Goal: Task Accomplishment & Management: Manage account settings

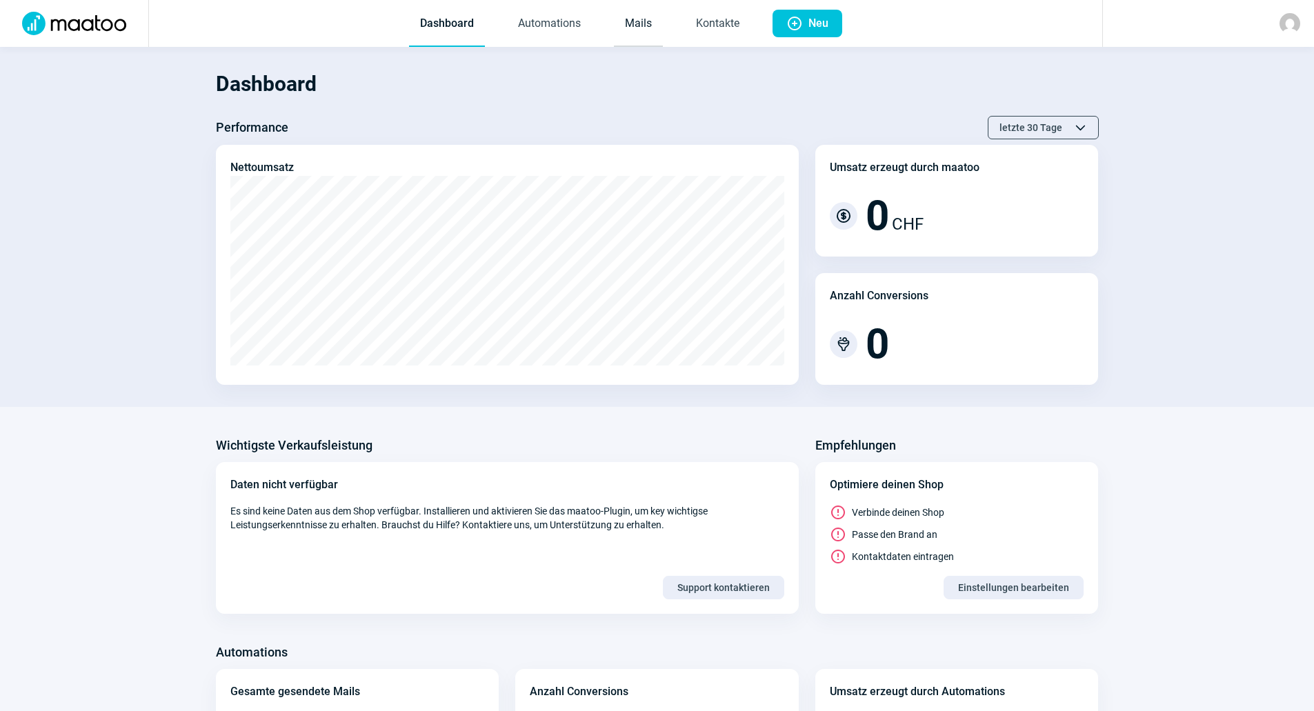
click at [631, 24] on link "Mails" at bounding box center [638, 24] width 49 height 46
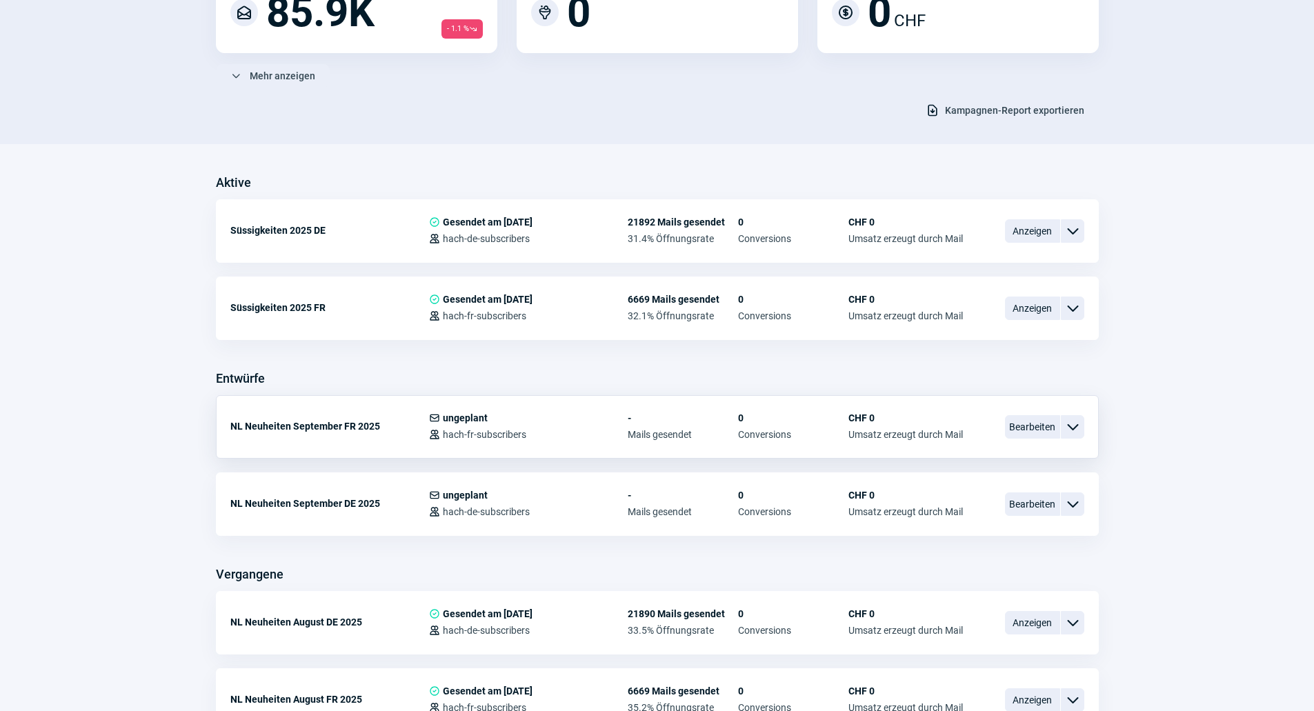
scroll to position [207, 0]
click at [1027, 494] on span "Bearbeiten" at bounding box center [1032, 502] width 55 height 23
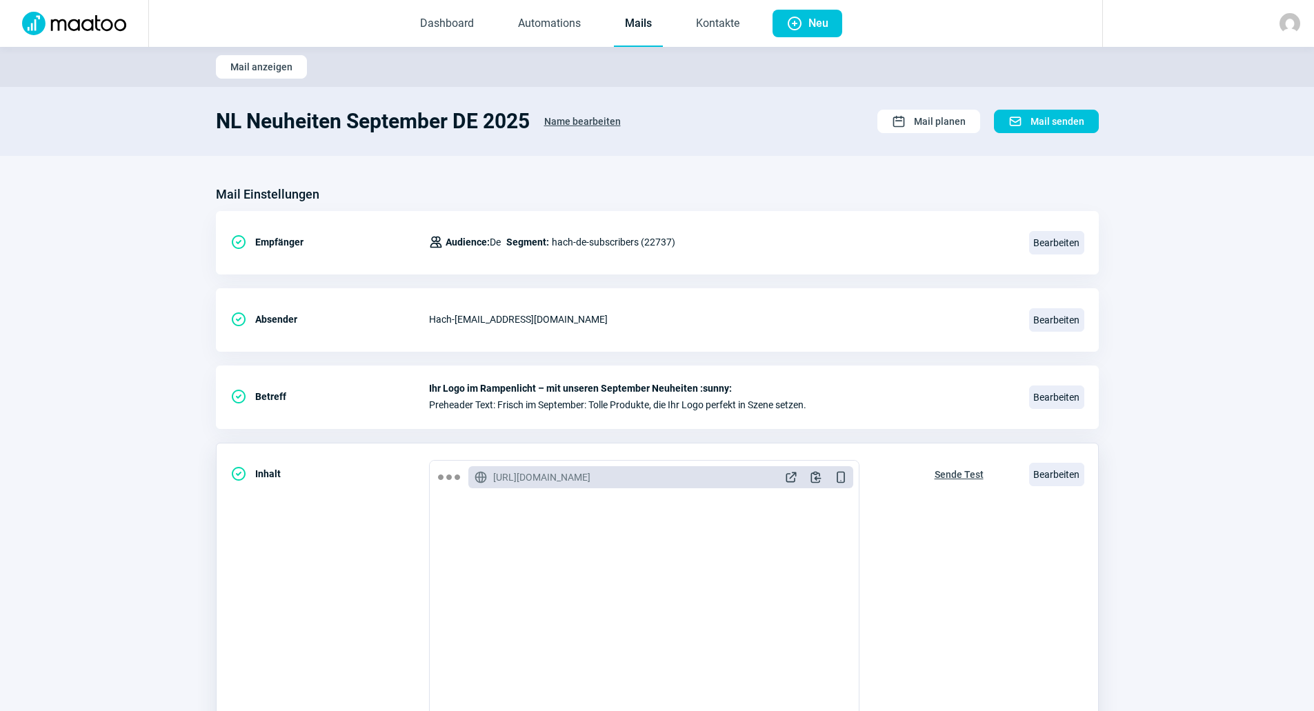
click at [944, 480] on span "Sende Test" at bounding box center [958, 474] width 49 height 22
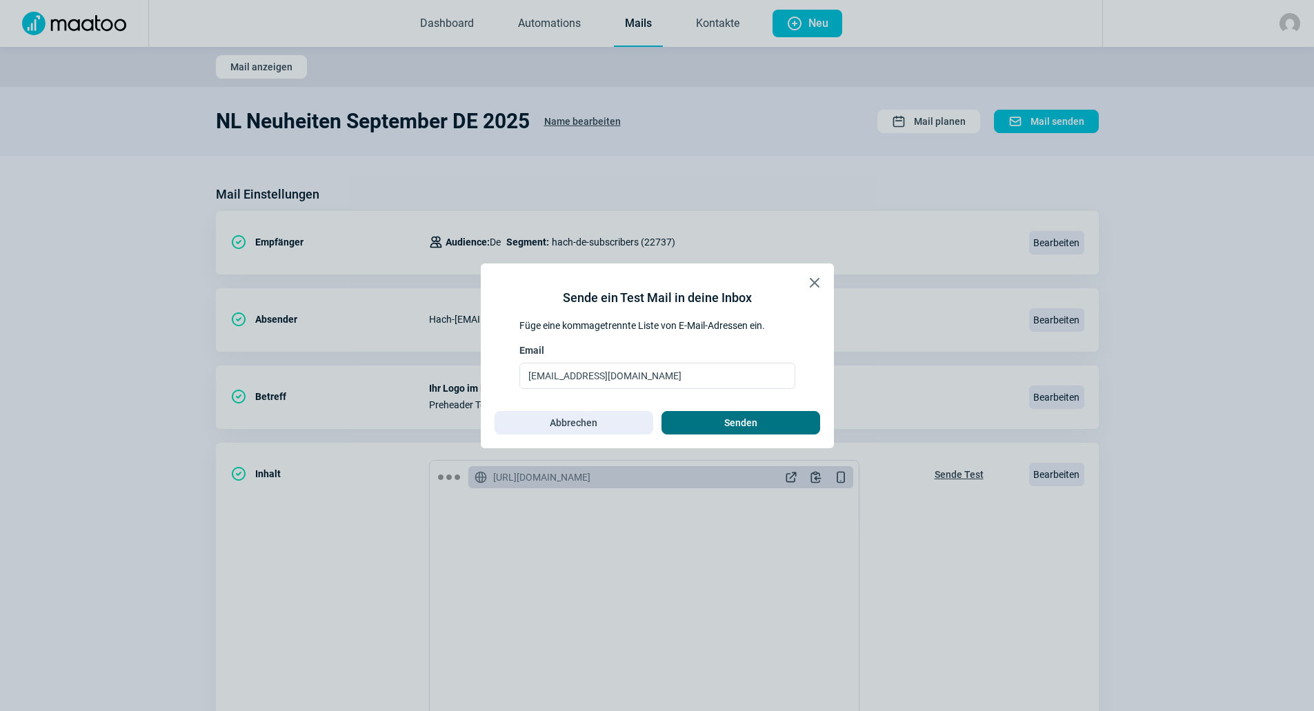
click at [705, 416] on span "Senden" at bounding box center [741, 423] width 130 height 22
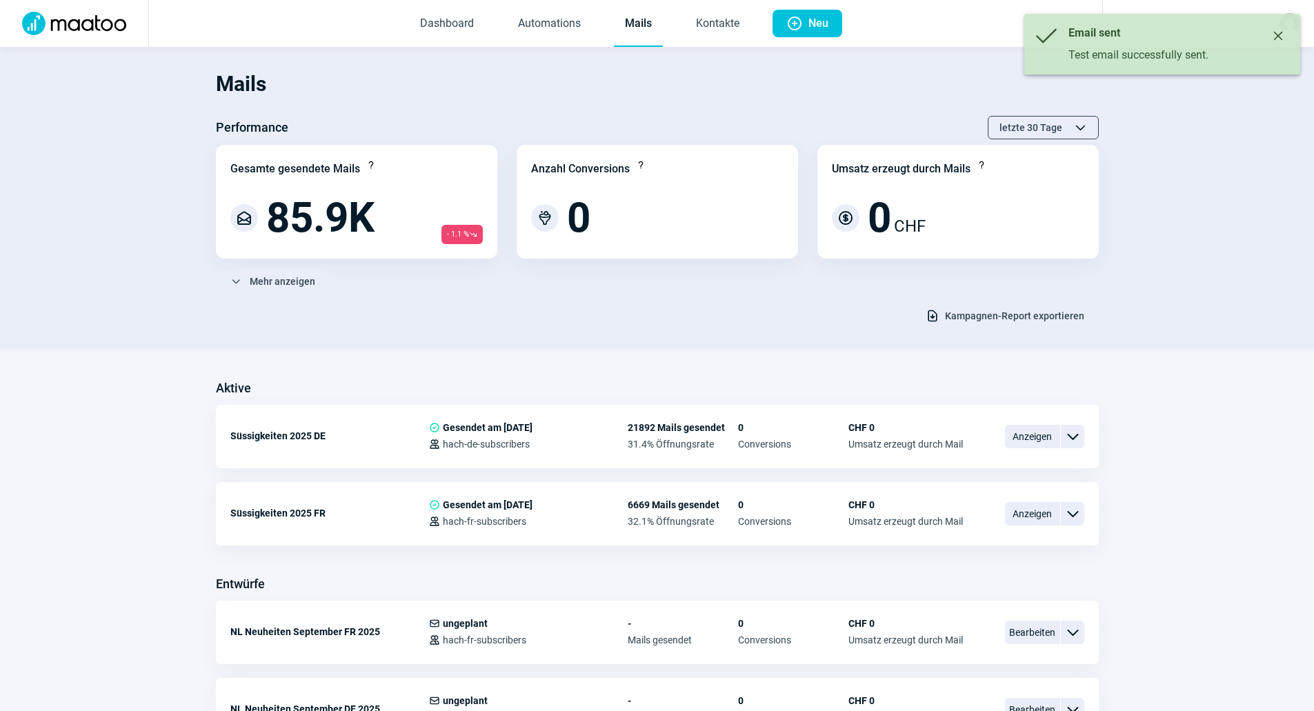
scroll to position [207, 0]
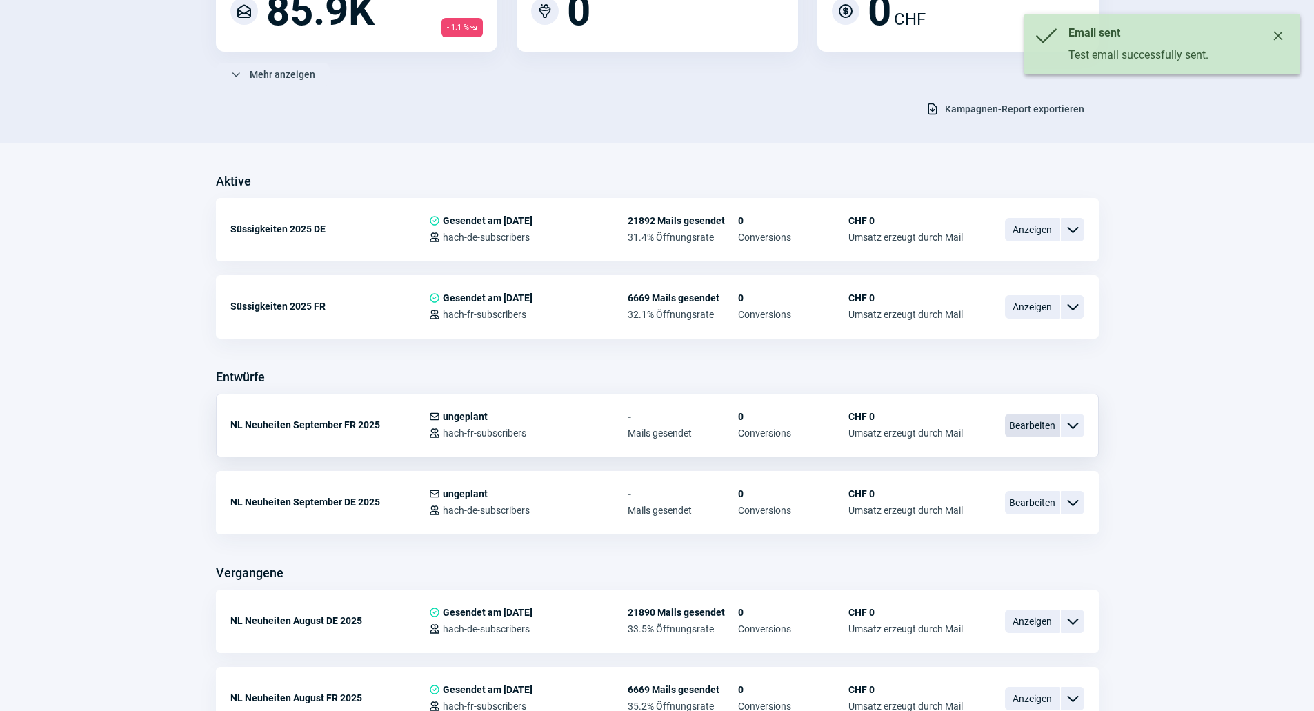
click at [1031, 419] on span "Bearbeiten" at bounding box center [1032, 425] width 55 height 23
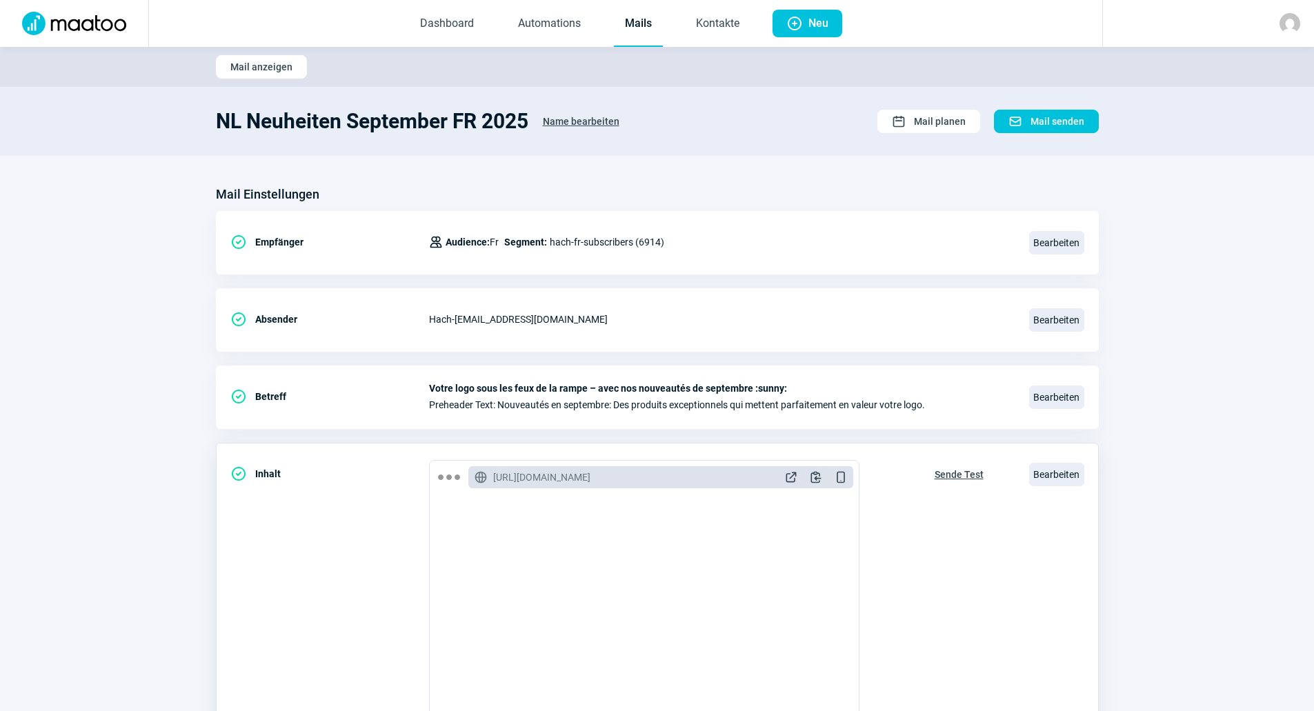
click at [954, 476] on span "Sende Test" at bounding box center [958, 474] width 49 height 22
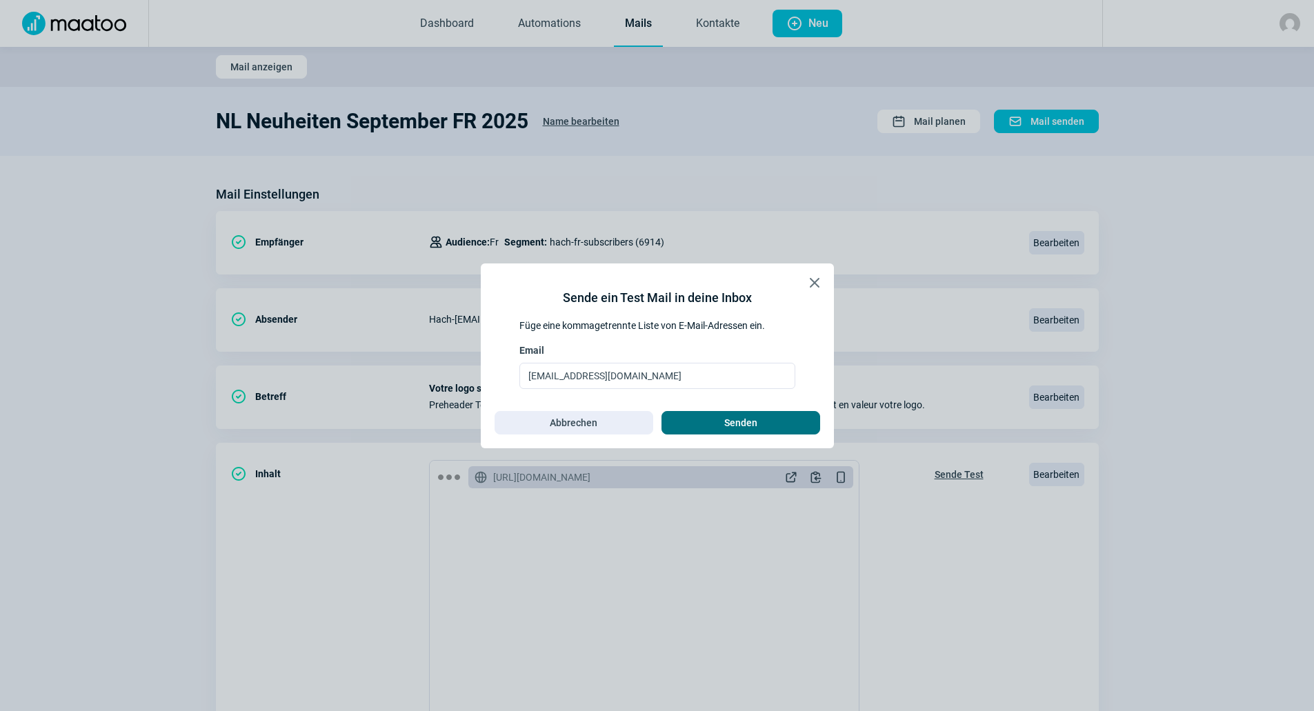
click at [781, 419] on span "Senden" at bounding box center [741, 423] width 130 height 22
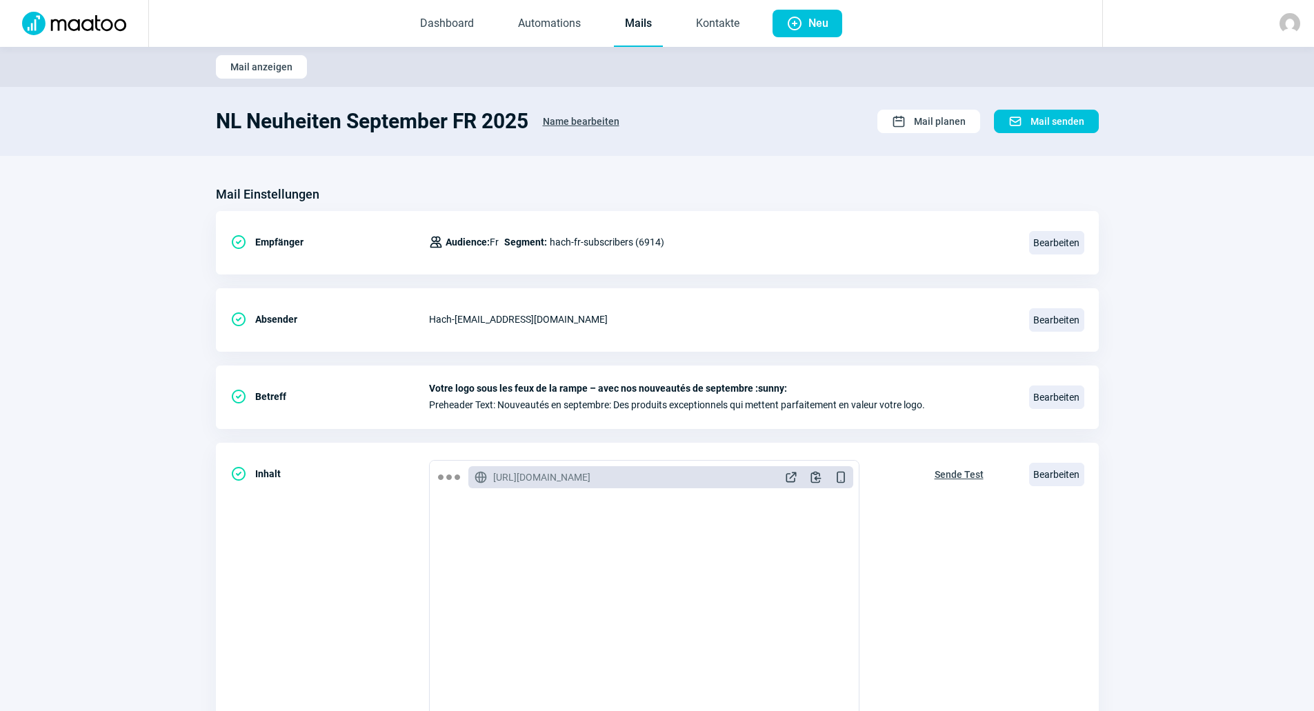
click at [626, 17] on link "Mails" at bounding box center [638, 24] width 49 height 46
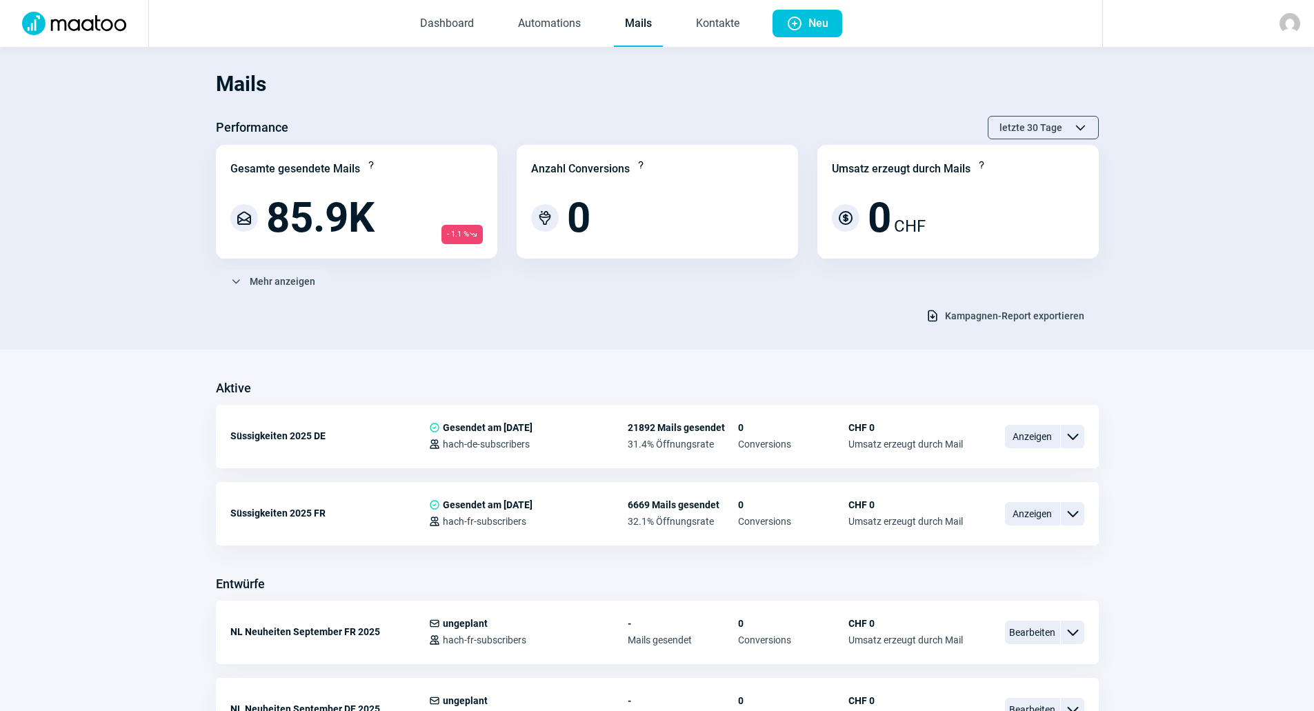
click at [646, 17] on link "Mails" at bounding box center [638, 24] width 49 height 46
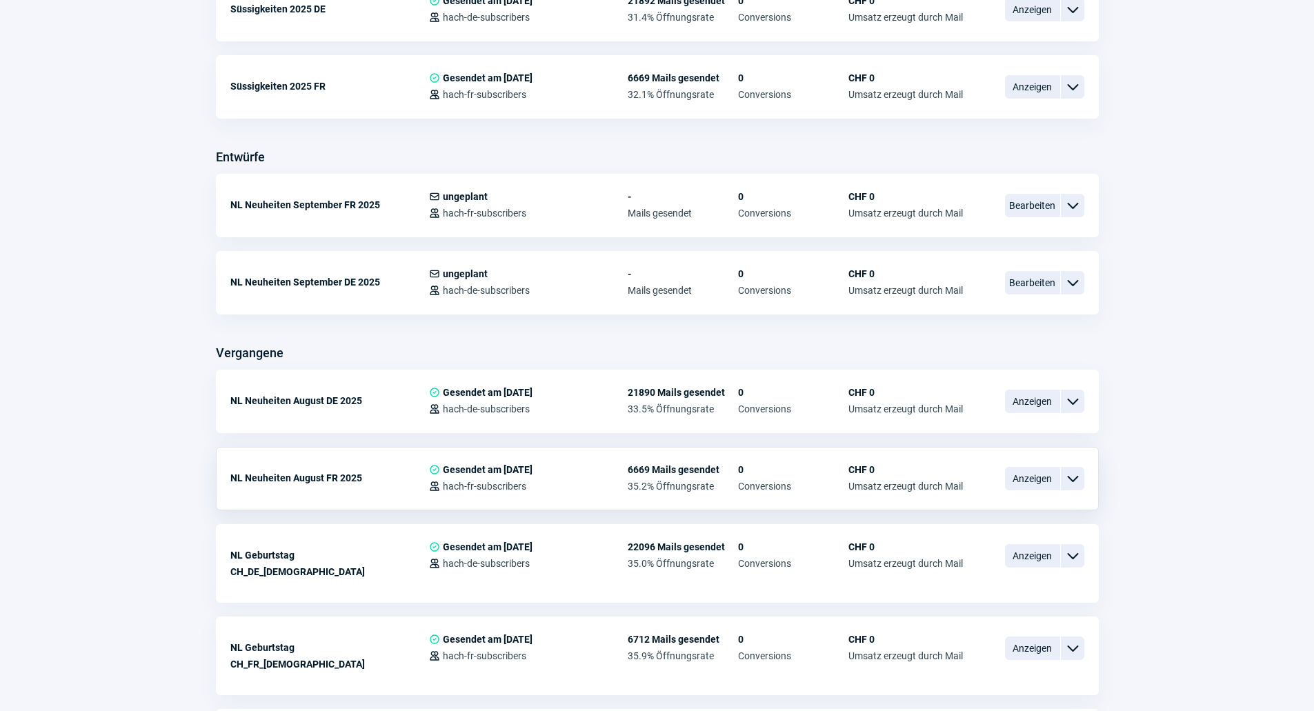
scroll to position [345, 0]
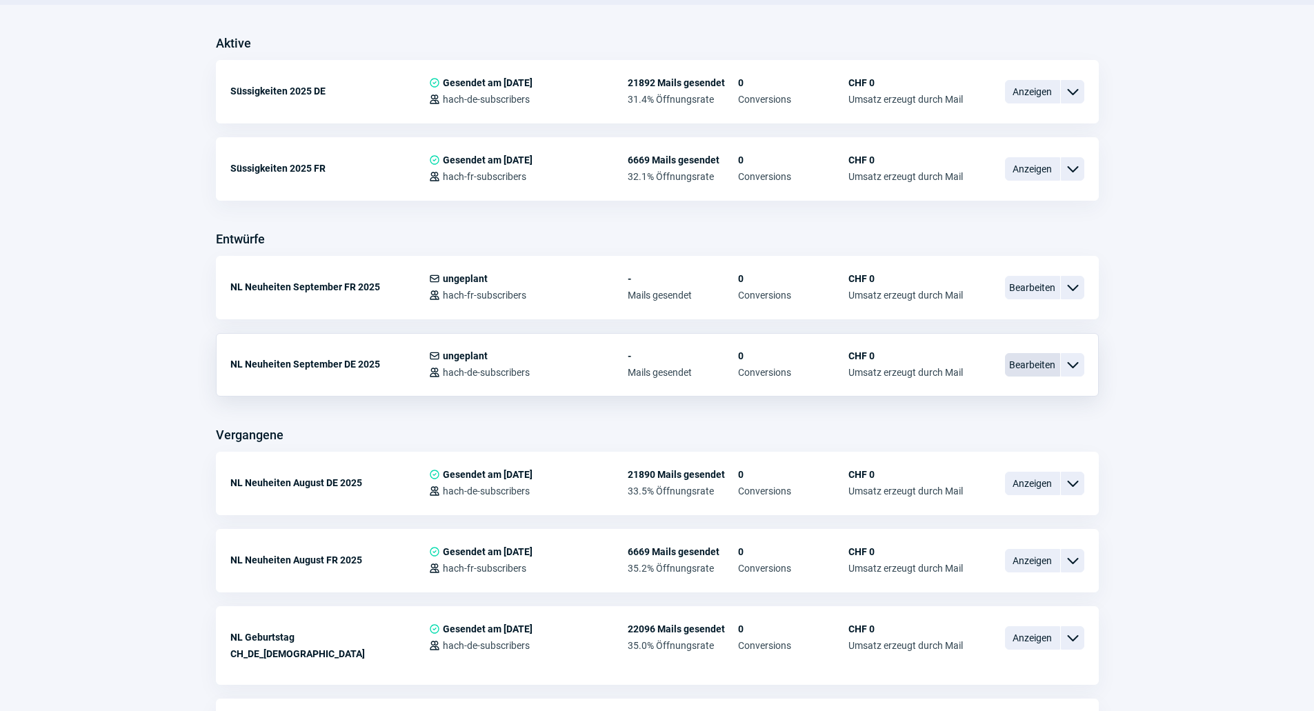
click at [1007, 372] on span "Bearbeiten" at bounding box center [1032, 364] width 55 height 23
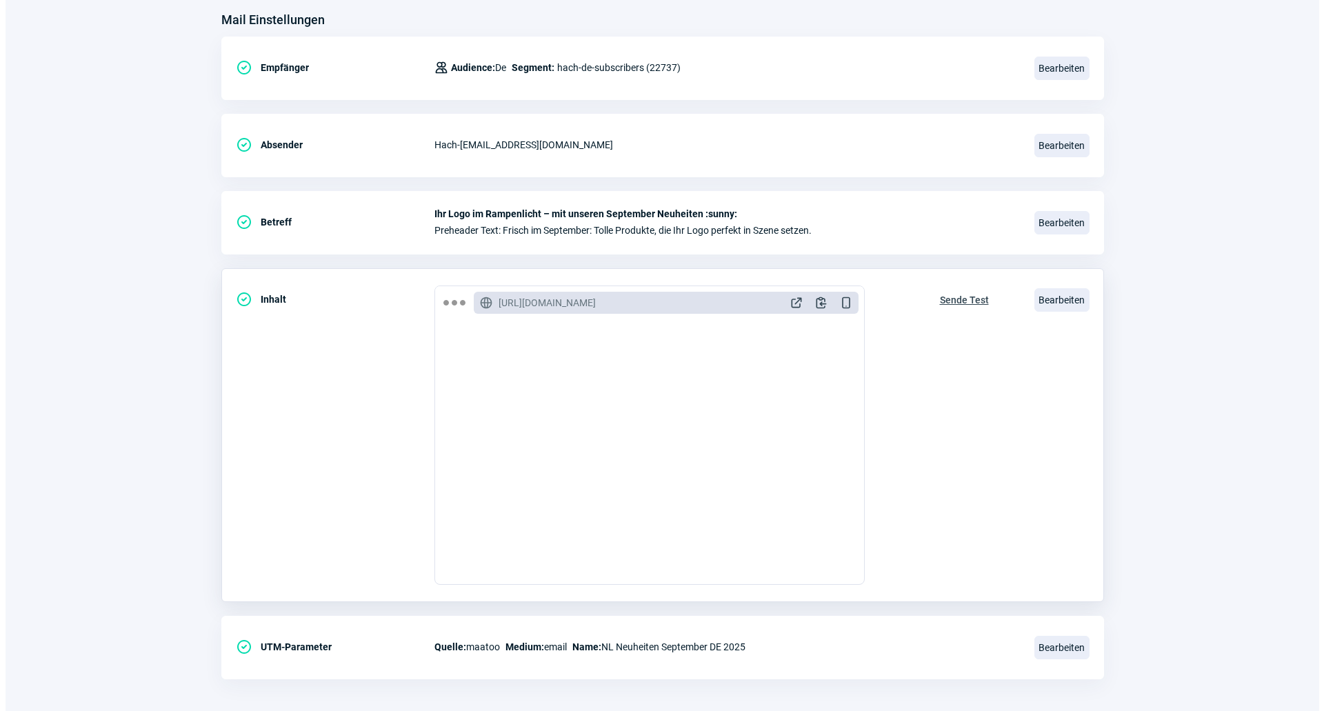
scroll to position [184, 0]
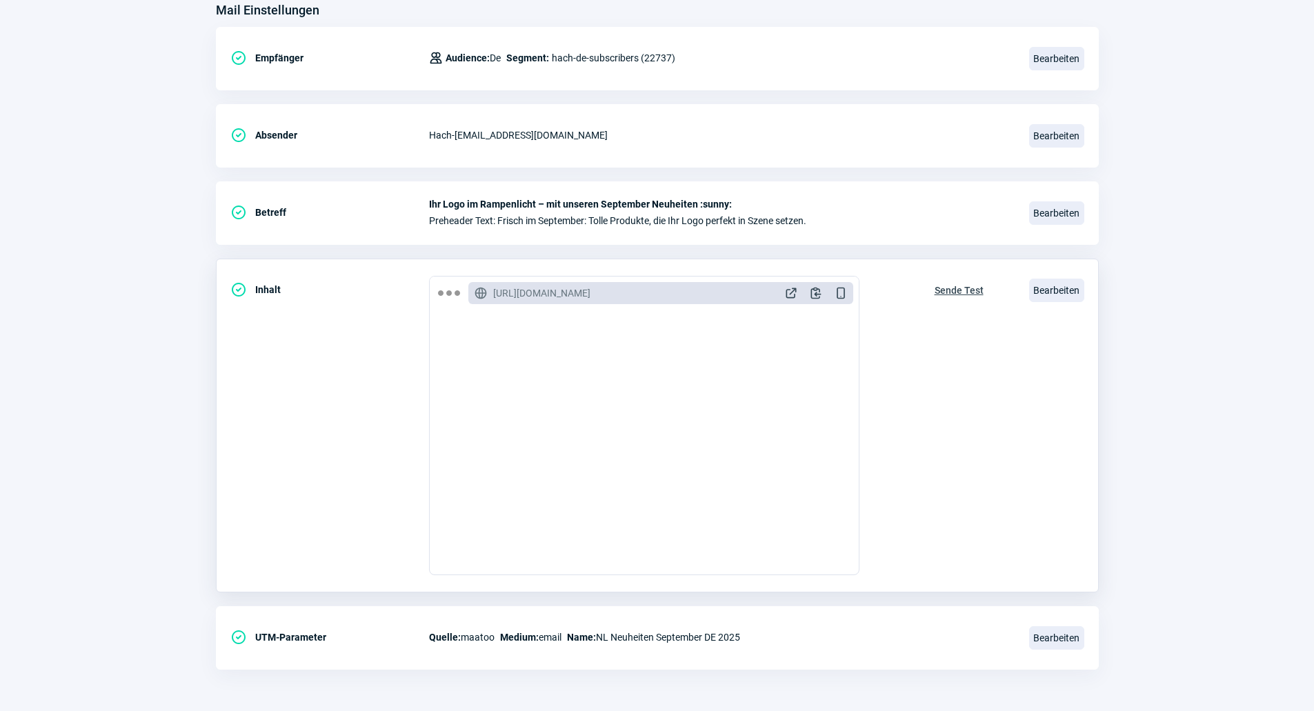
click at [1028, 606] on div "CheckCircle icon Inhalt GlobeAlt icon [URL][DOMAIN_NAME] ExternalLink icon Clip…" at bounding box center [657, 637] width 883 height 63
click at [1054, 291] on span "Bearbeiten" at bounding box center [1056, 290] width 55 height 23
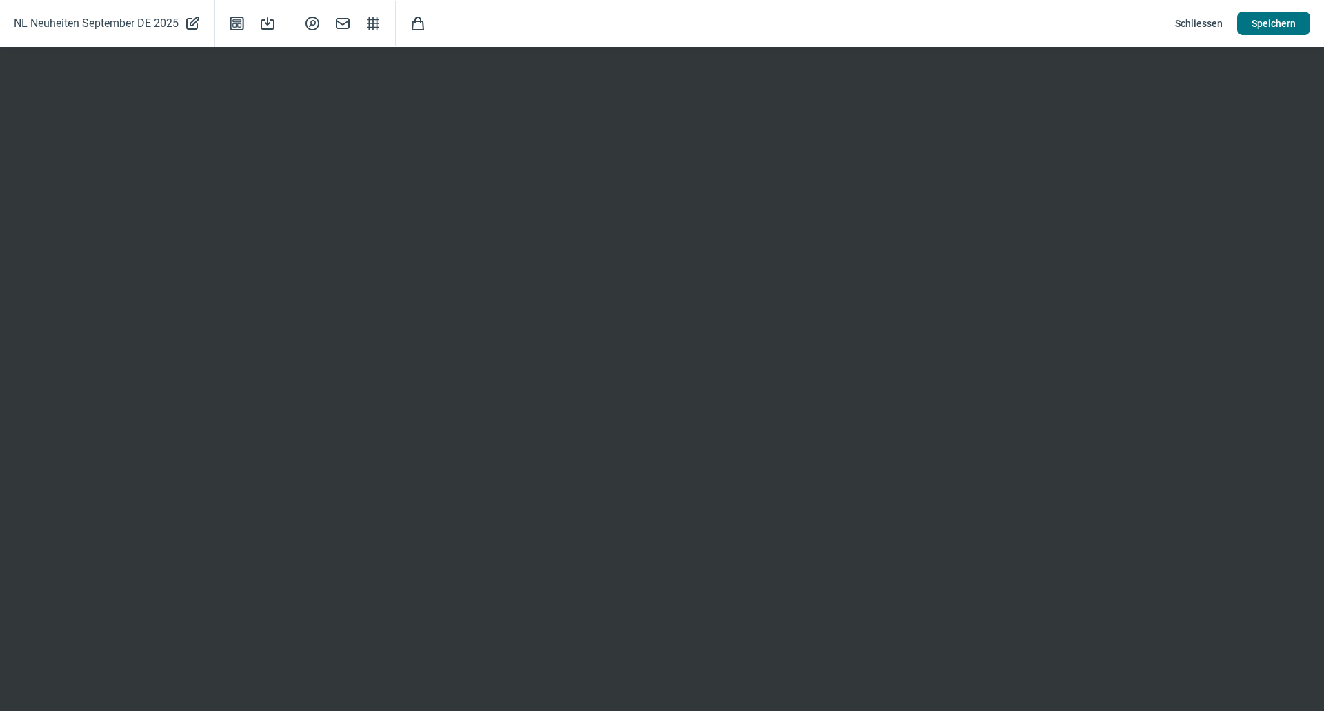
click at [1284, 32] on span "Speichern" at bounding box center [1273, 23] width 44 height 22
click at [1214, 26] on span "Schliessen" at bounding box center [1199, 23] width 48 height 22
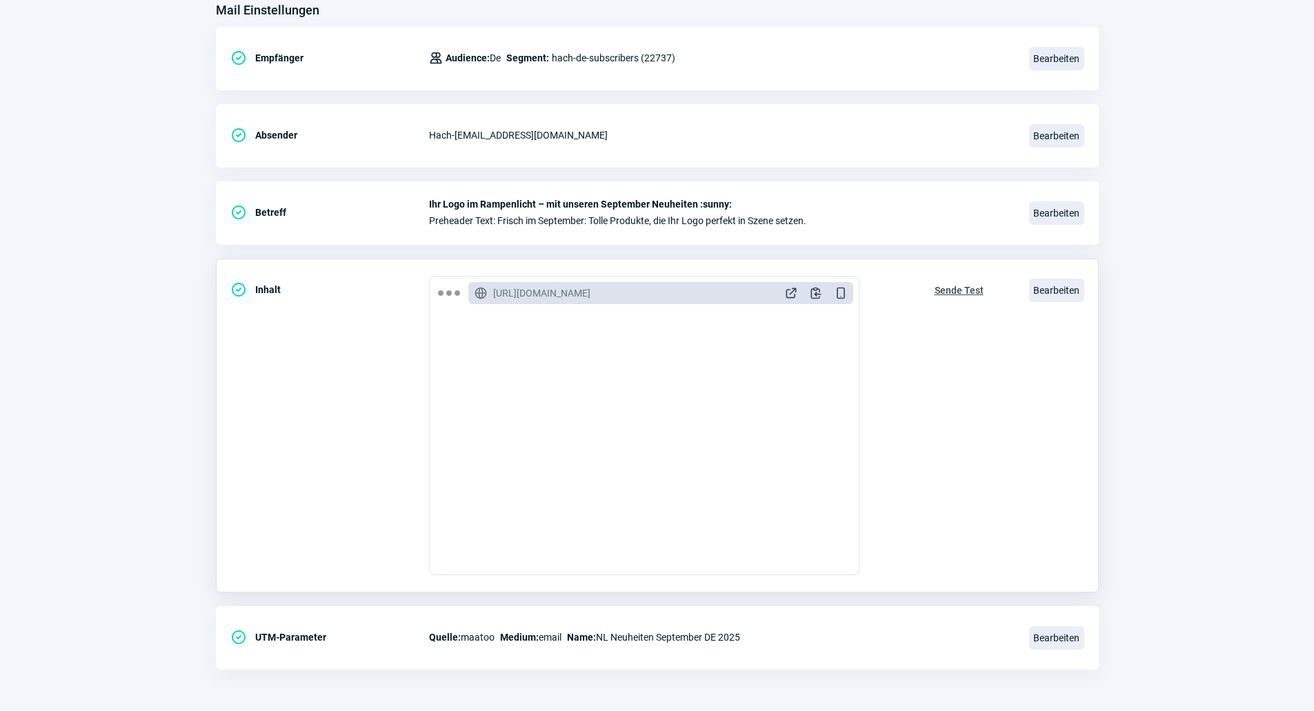
click at [938, 289] on span "Sende Test" at bounding box center [958, 290] width 49 height 22
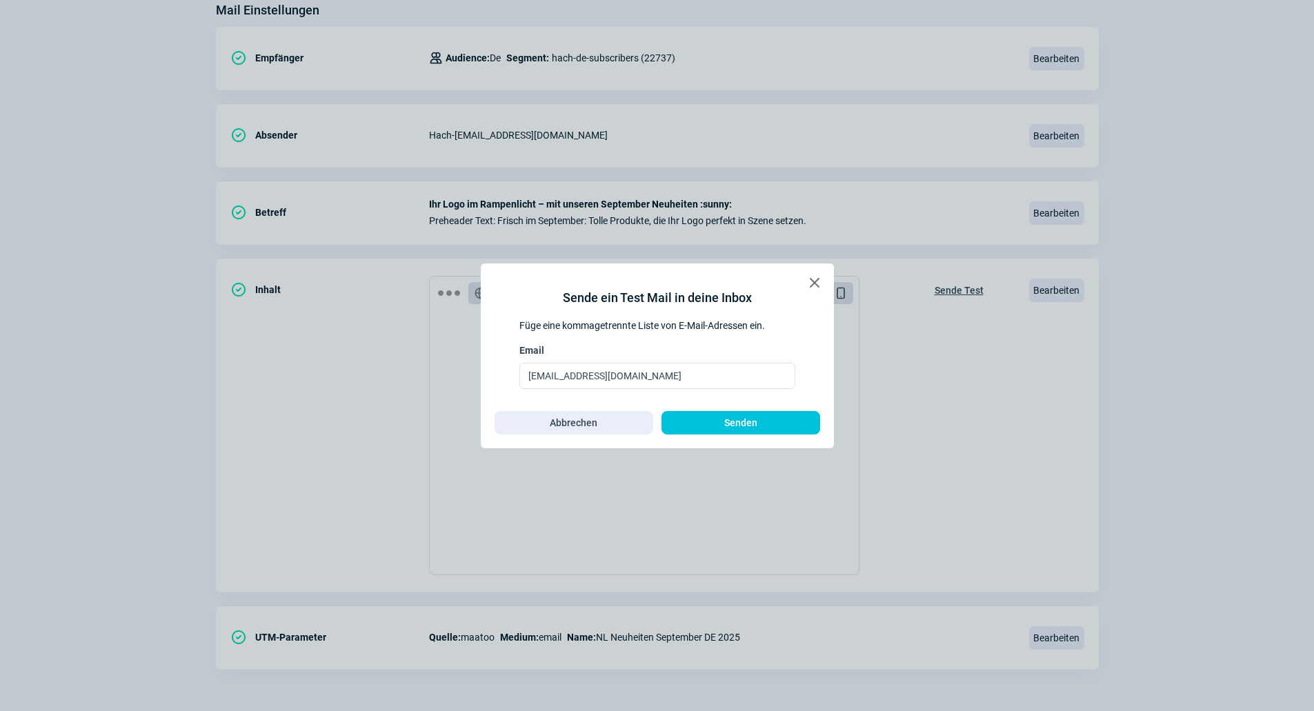
click at [739, 436] on div "X icon Sende ein Test Mail in deine Inbox Füge eine kommagetrennte Liste von E-…" at bounding box center [657, 355] width 353 height 185
click at [739, 430] on span "Senden" at bounding box center [740, 423] width 33 height 22
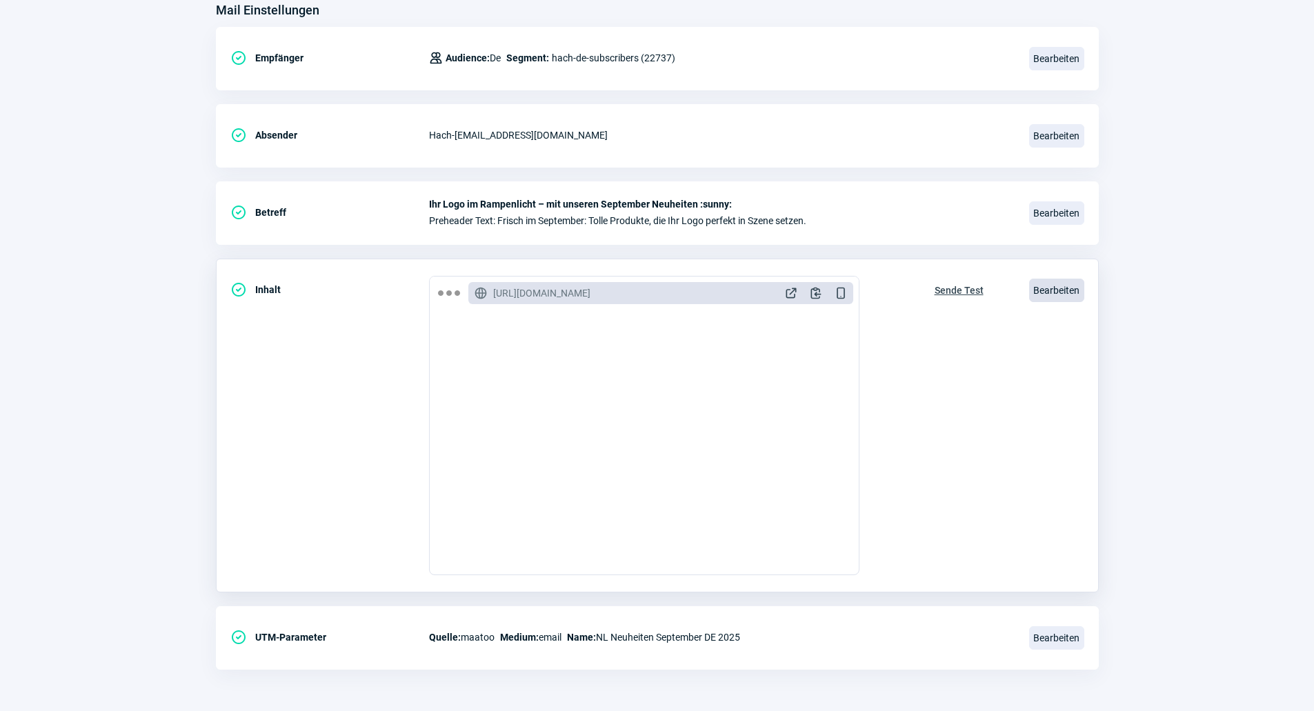
click at [1064, 291] on span "Bearbeiten" at bounding box center [1056, 290] width 55 height 23
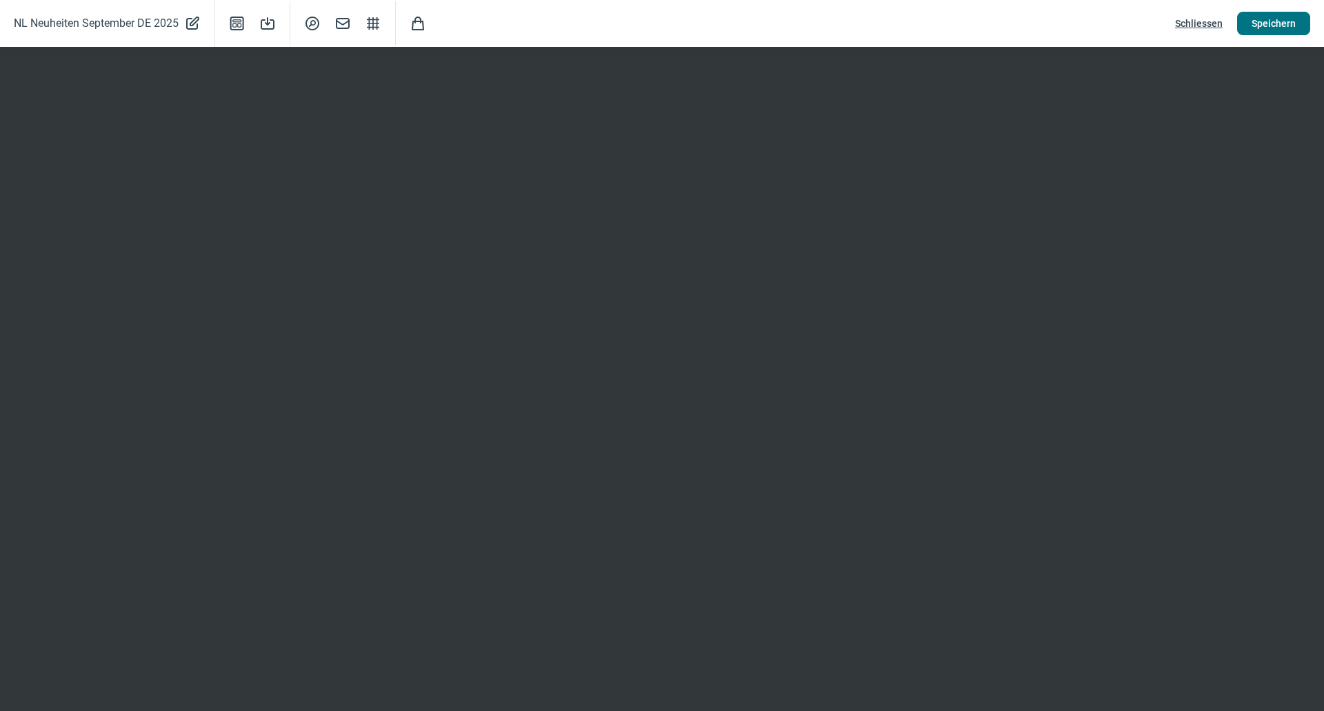
click at [1274, 26] on span "Speichern" at bounding box center [1273, 23] width 44 height 22
click at [1198, 20] on span "Schliessen" at bounding box center [1199, 23] width 48 height 22
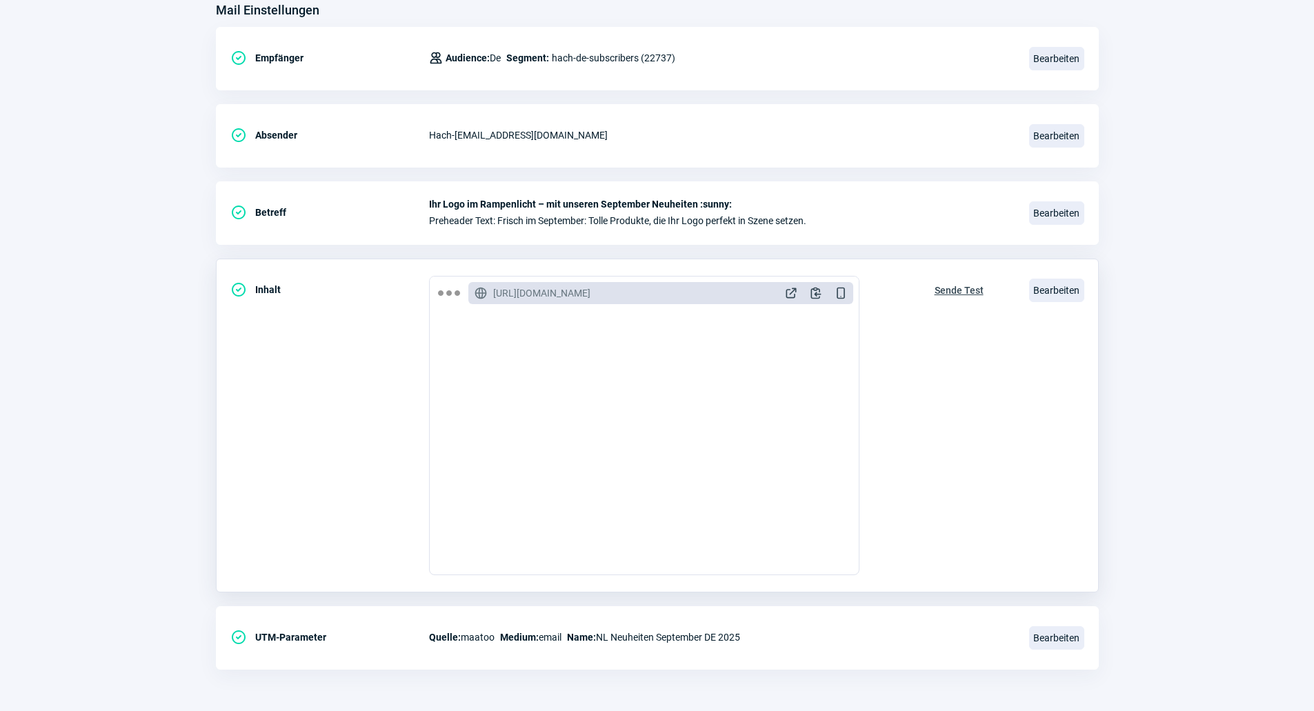
click at [974, 291] on span "Sende Test" at bounding box center [958, 290] width 49 height 22
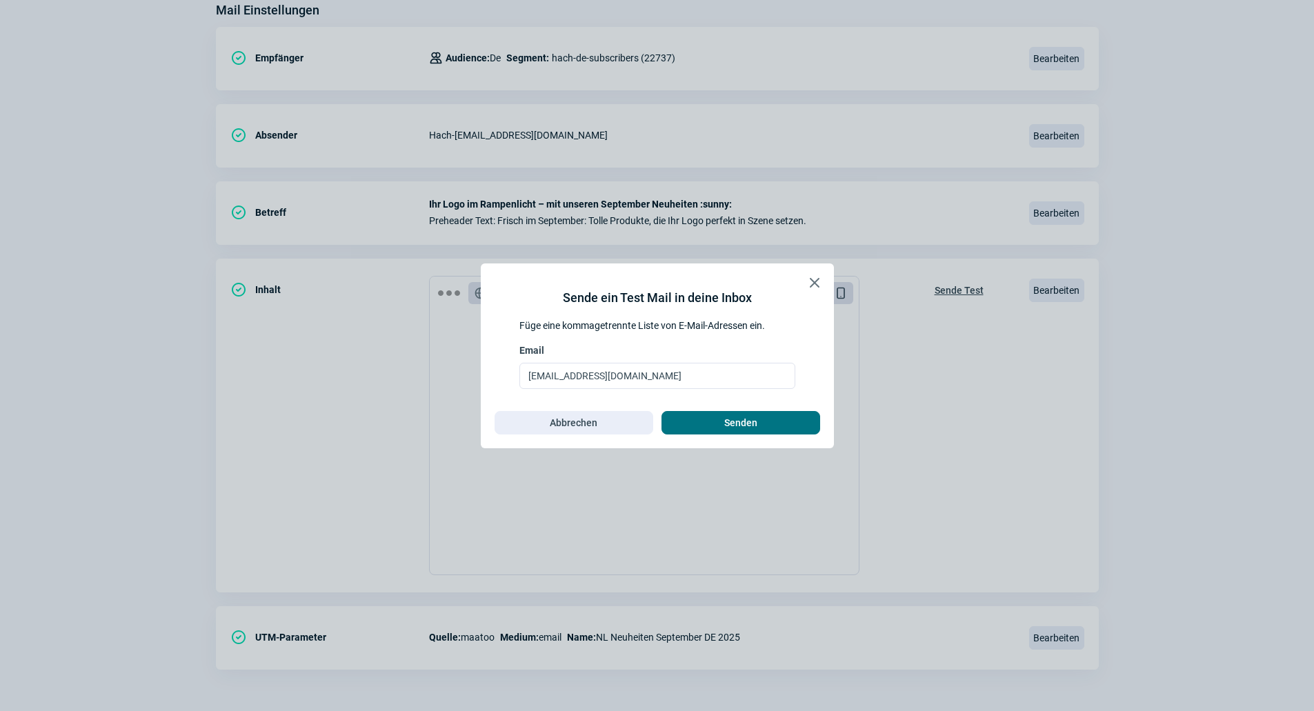
click at [767, 428] on span "Senden" at bounding box center [741, 423] width 130 height 22
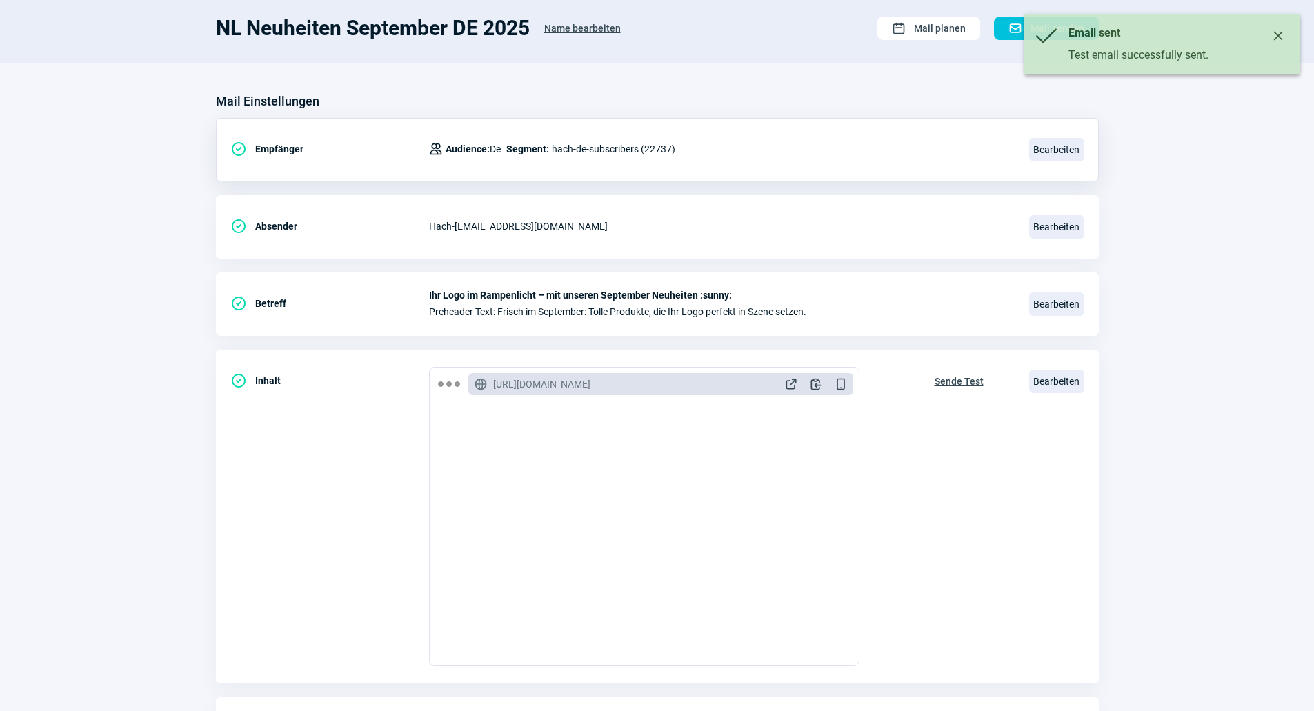
scroll to position [0, 0]
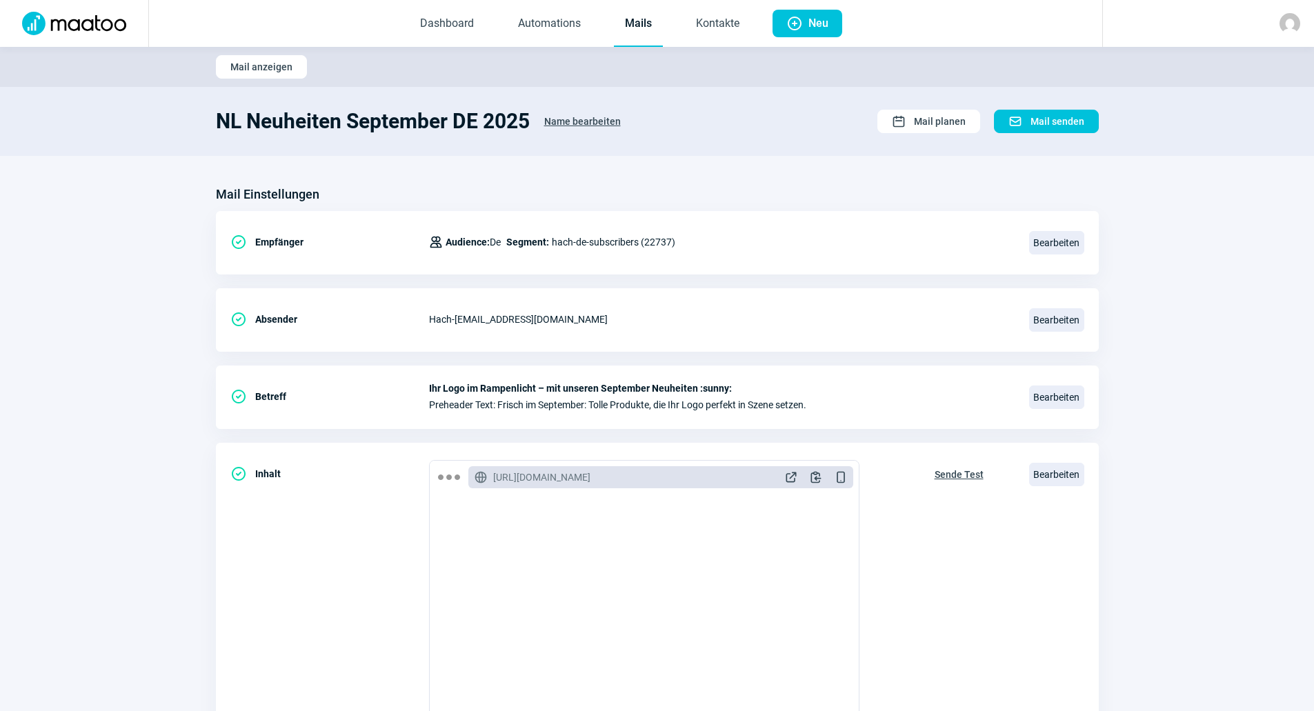
click at [644, 30] on link "Mails" at bounding box center [638, 24] width 49 height 46
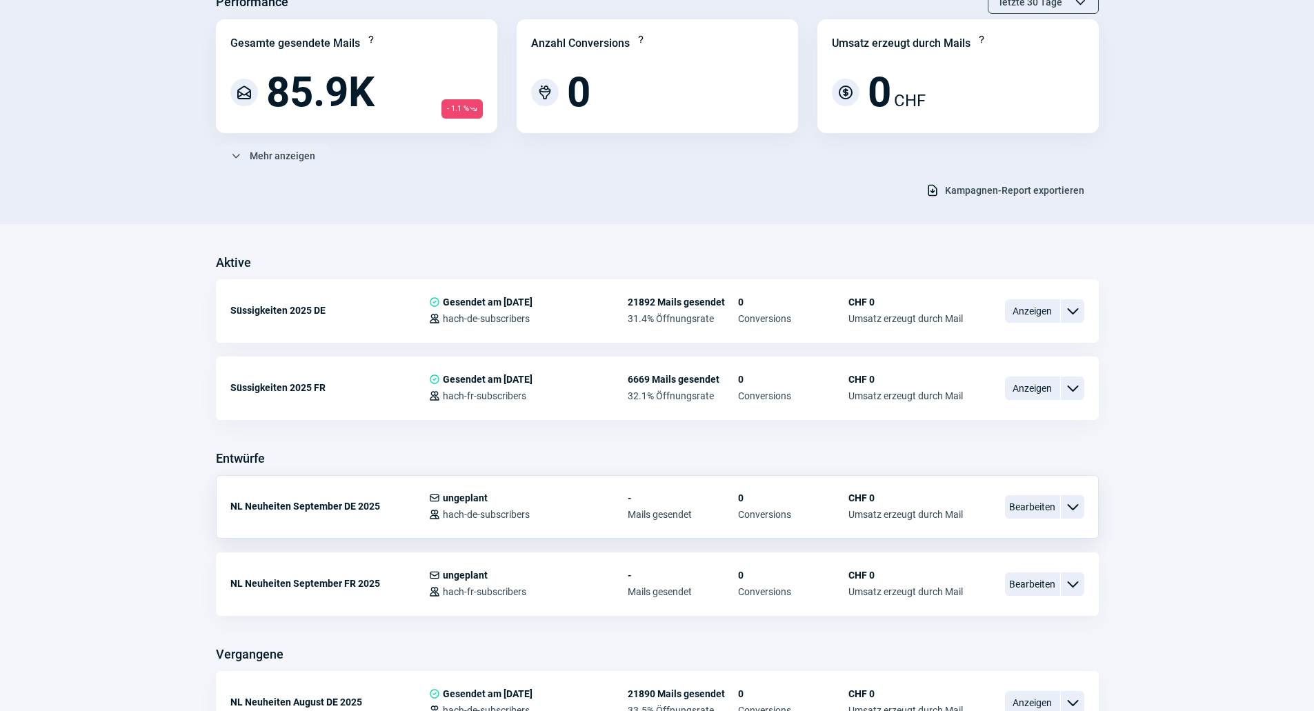
scroll to position [138, 0]
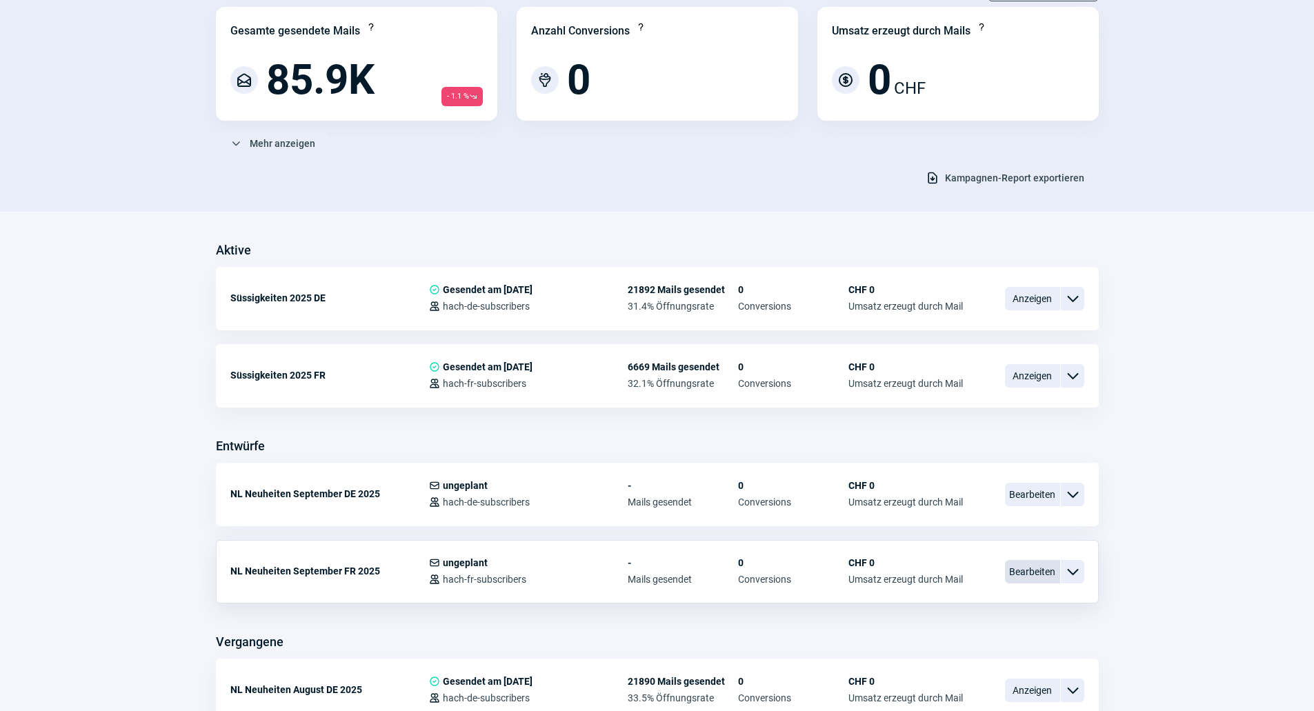
click at [1017, 565] on span "Bearbeiten" at bounding box center [1032, 571] width 55 height 23
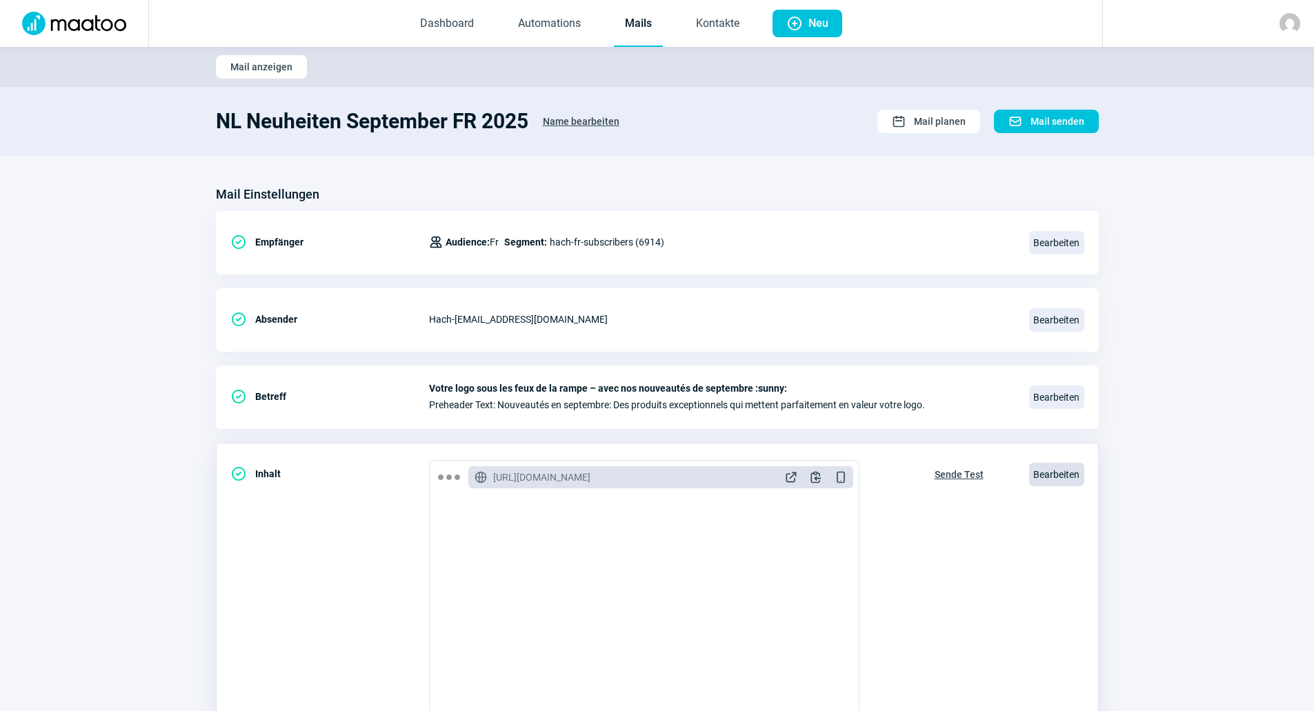
click at [1062, 475] on span "Bearbeiten" at bounding box center [1056, 474] width 55 height 23
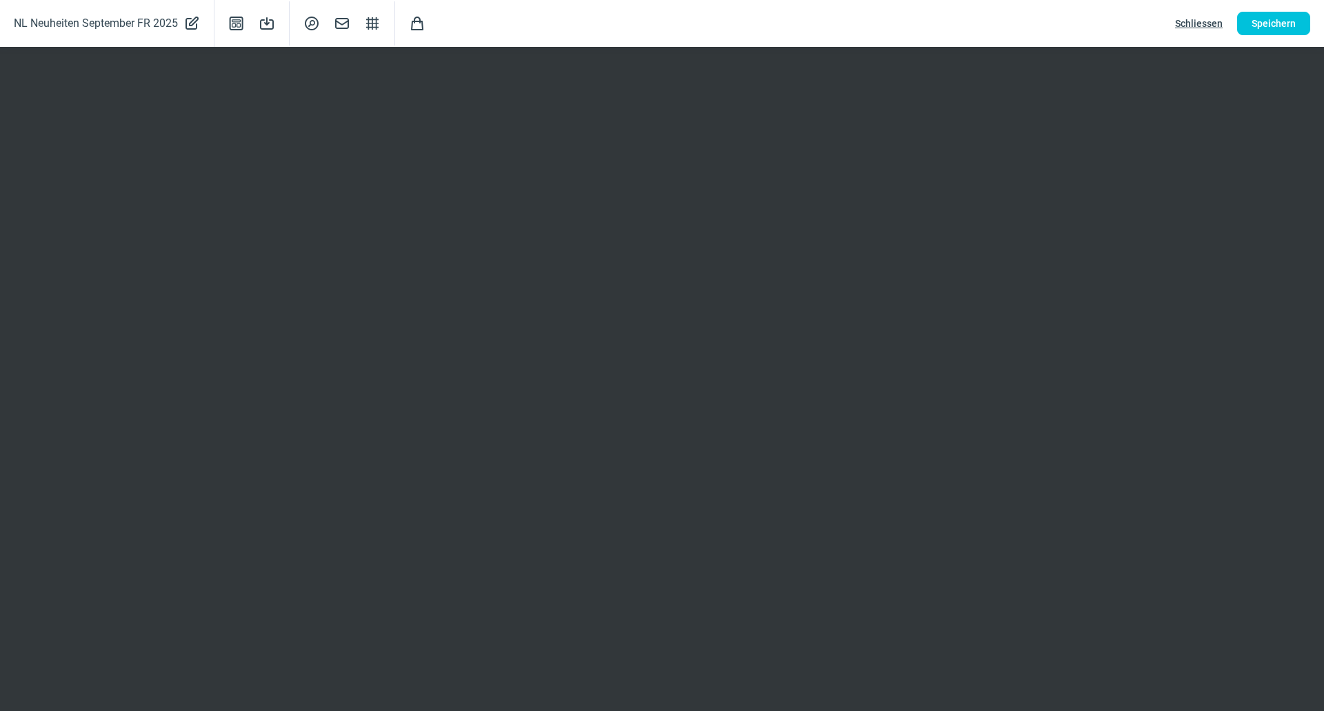
click at [1187, 17] on span "Schliessen" at bounding box center [1199, 23] width 48 height 22
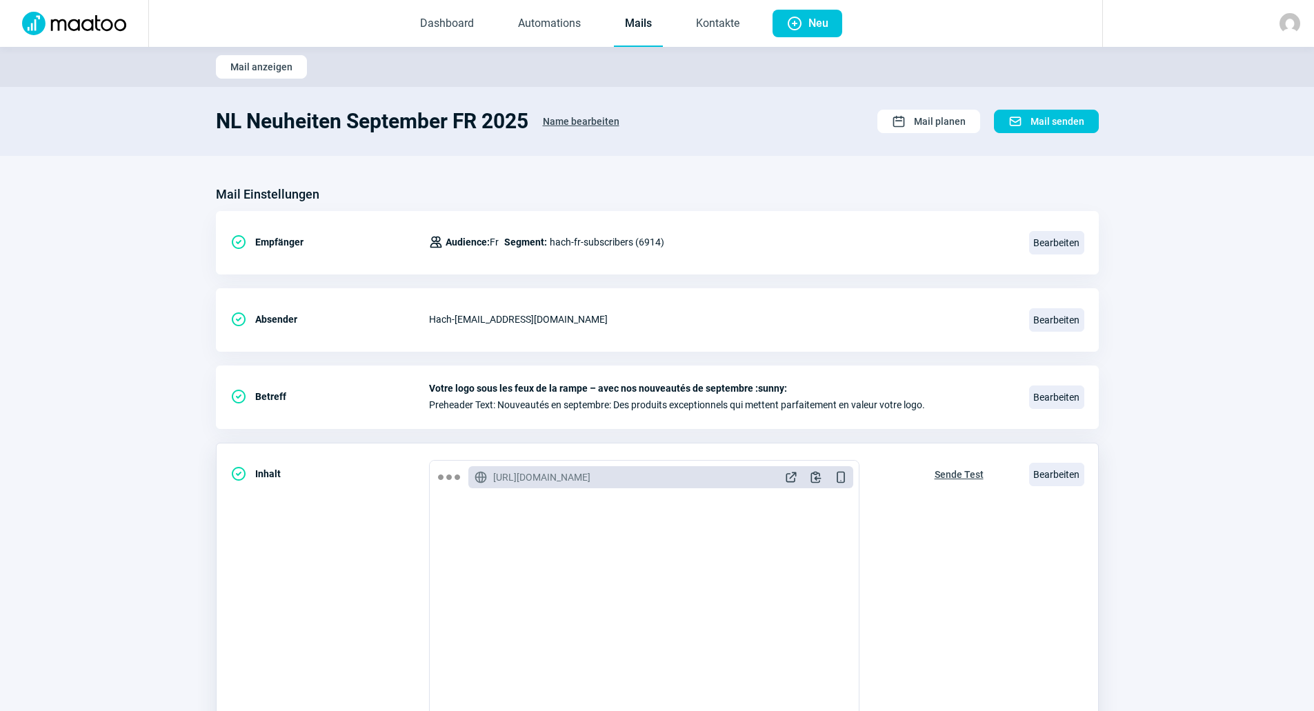
drag, startPoint x: 954, startPoint y: 476, endPoint x: 976, endPoint y: 553, distance: 80.5
click at [974, 553] on div "Sende Test" at bounding box center [959, 609] width 78 height 299
click at [1050, 481] on span "Bearbeiten" at bounding box center [1056, 474] width 55 height 23
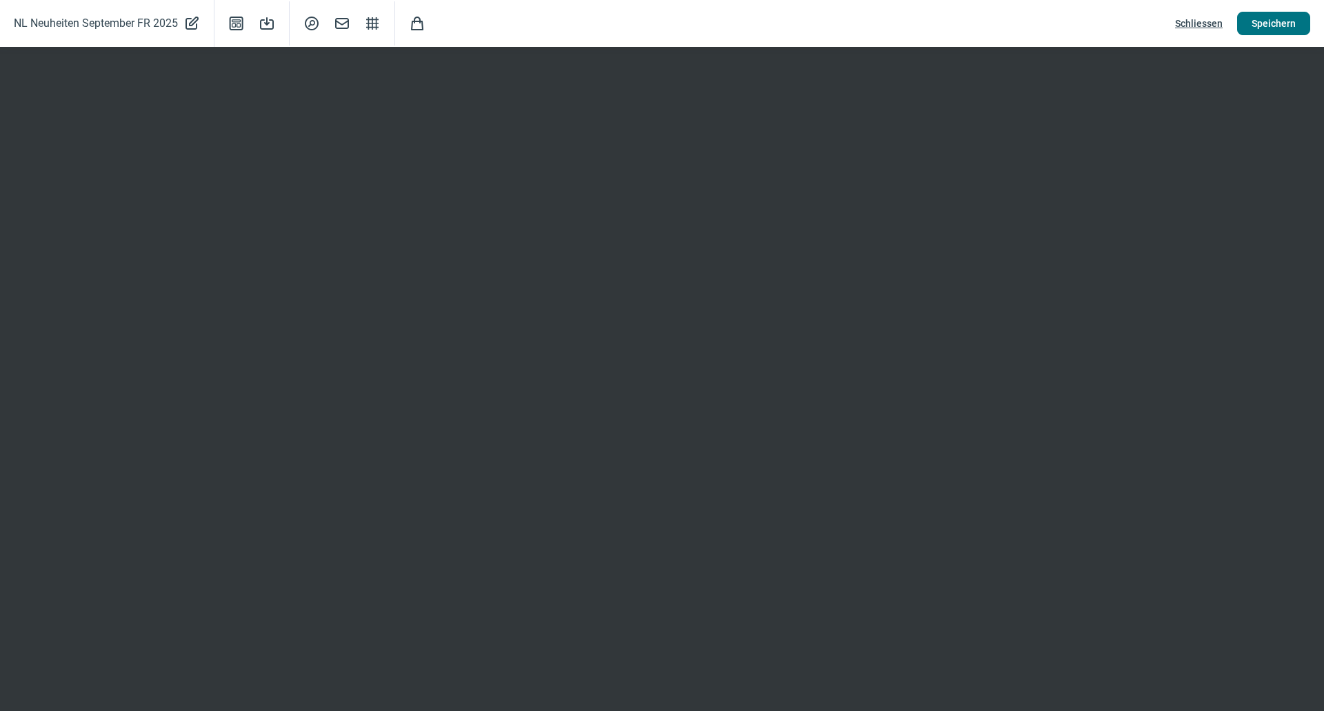
click at [1296, 14] on button "Speichern" at bounding box center [1273, 23] width 73 height 23
click at [1194, 23] on span "Schliessen" at bounding box center [1199, 23] width 48 height 22
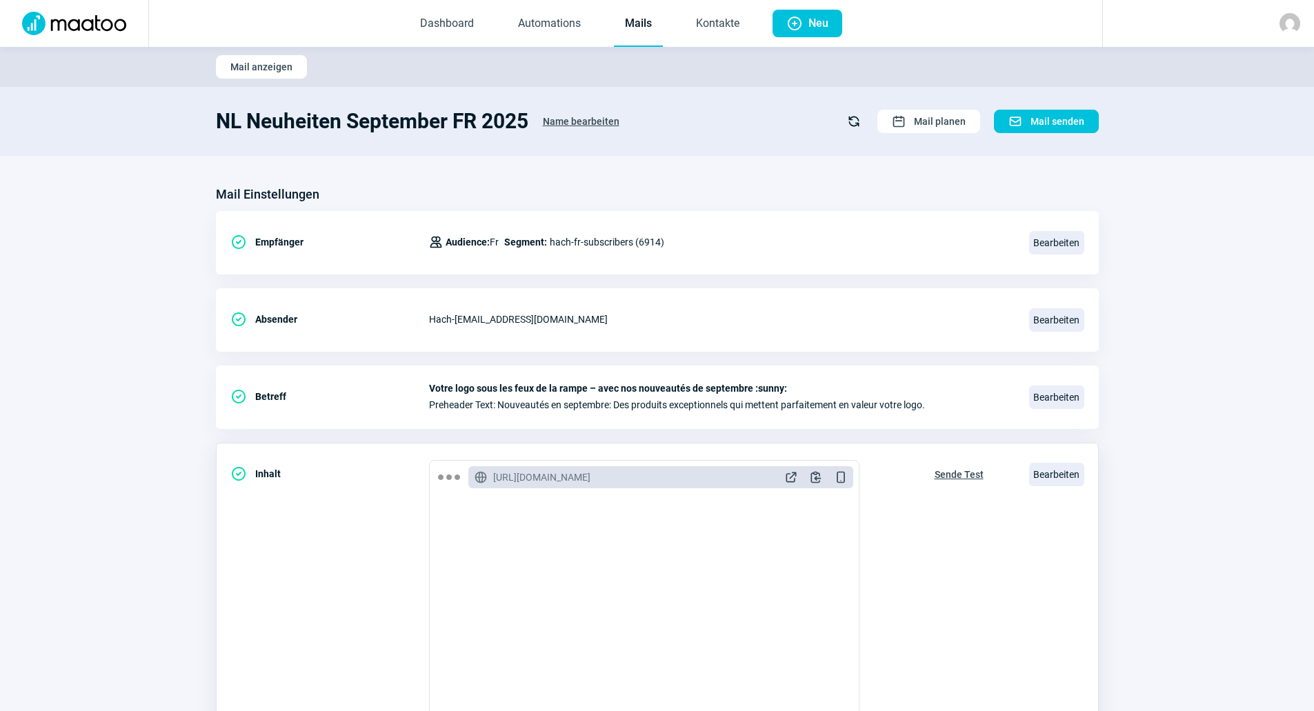
click at [965, 466] on span "Sende Test" at bounding box center [958, 474] width 49 height 22
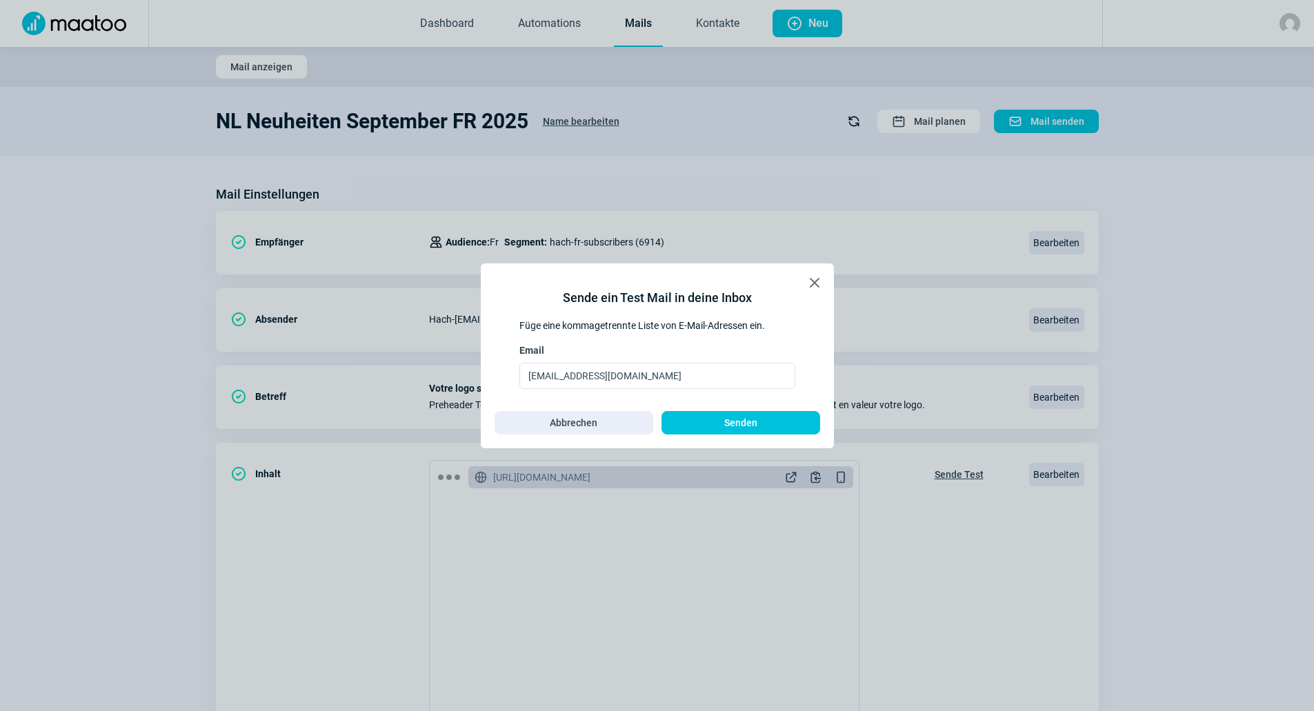
click at [797, 434] on div "X icon Sende ein Test Mail in deine Inbox Füge eine kommagetrennte Liste von E-…" at bounding box center [657, 355] width 353 height 185
click at [797, 429] on span "Senden" at bounding box center [741, 423] width 130 height 22
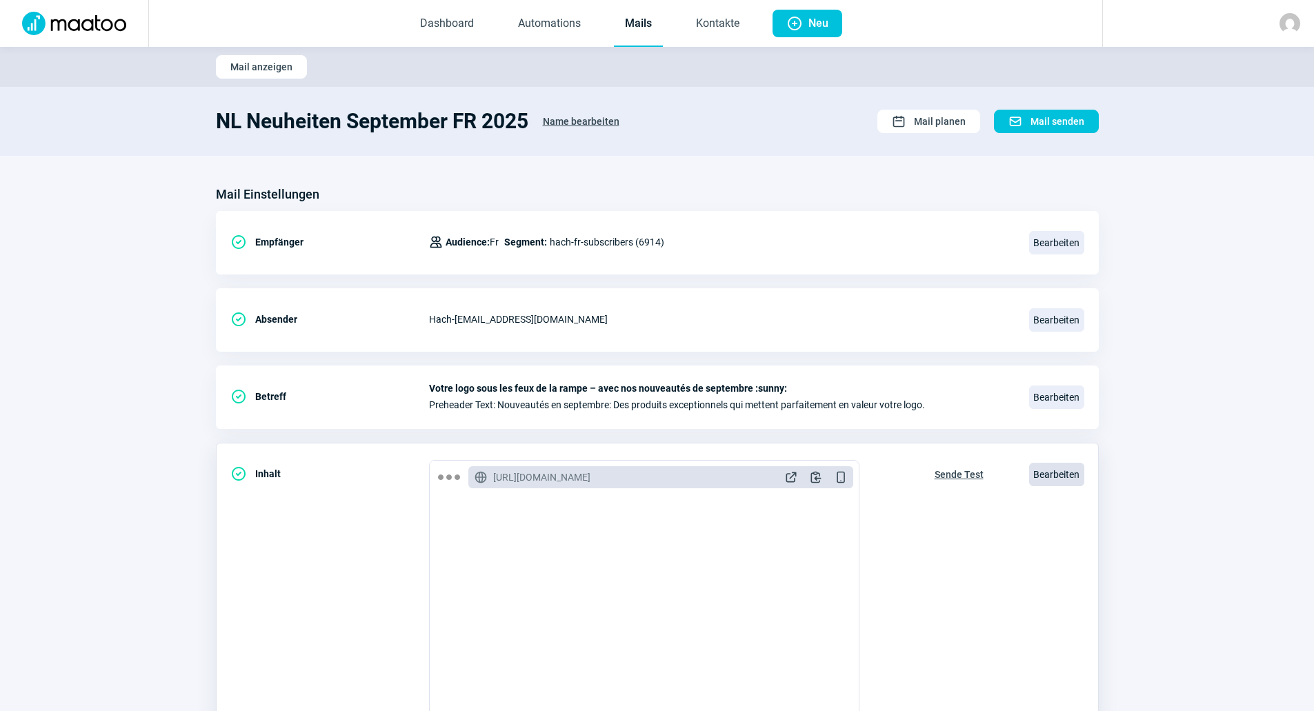
click at [1050, 477] on span "Bearbeiten" at bounding box center [1056, 474] width 55 height 23
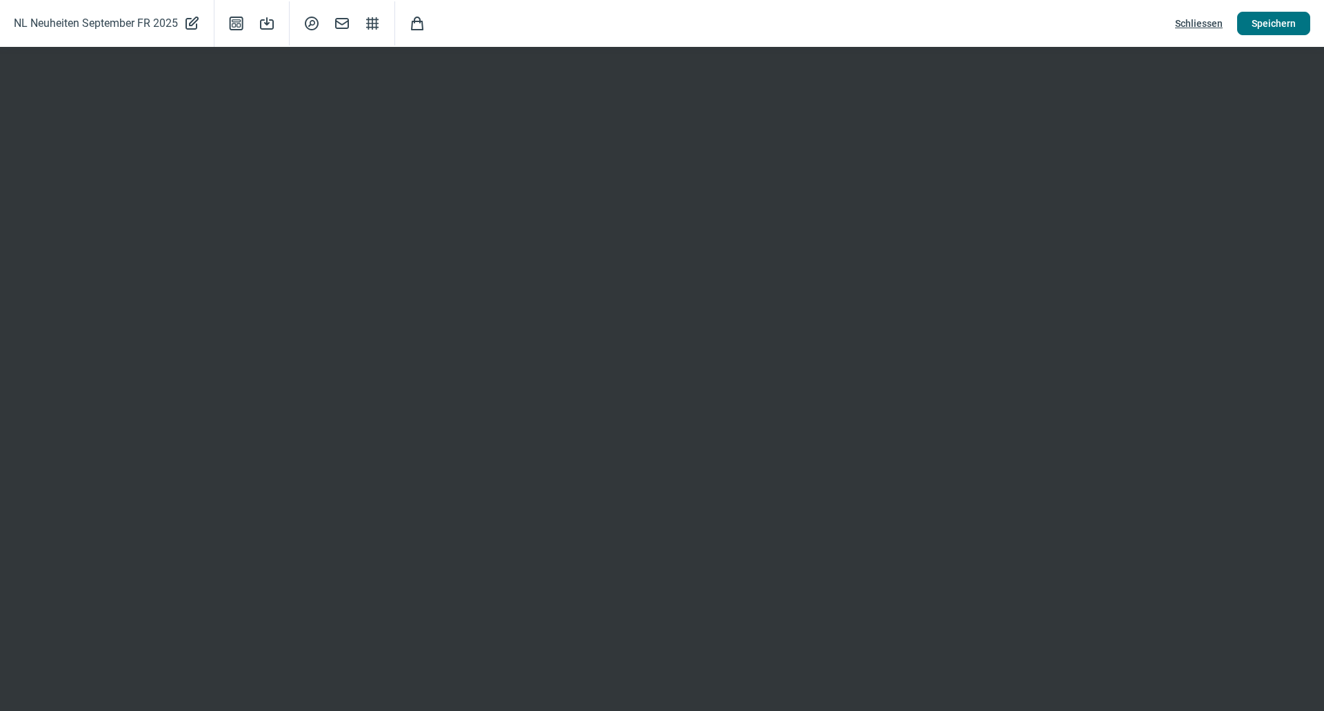
click at [1276, 20] on span "Speichern" at bounding box center [1273, 23] width 44 height 22
click at [1215, 23] on span "Schliessen" at bounding box center [1199, 23] width 48 height 22
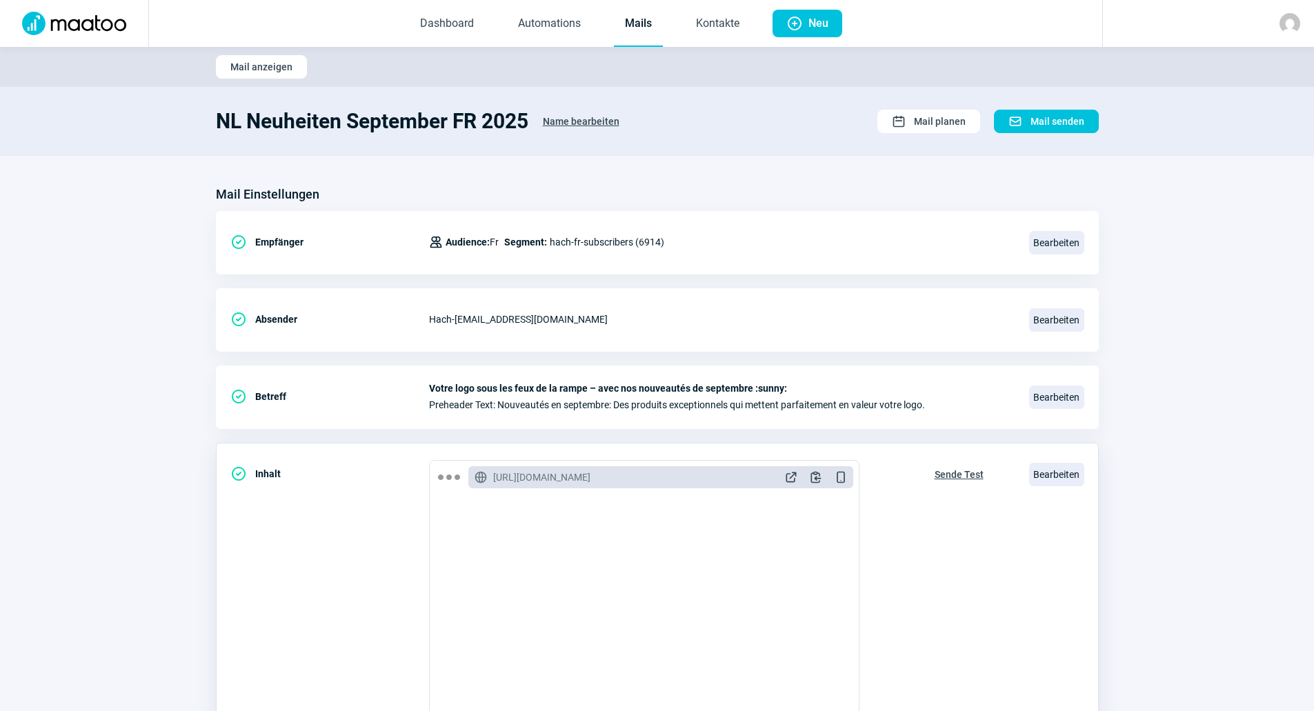
click at [948, 466] on span "Sende Test" at bounding box center [958, 474] width 49 height 22
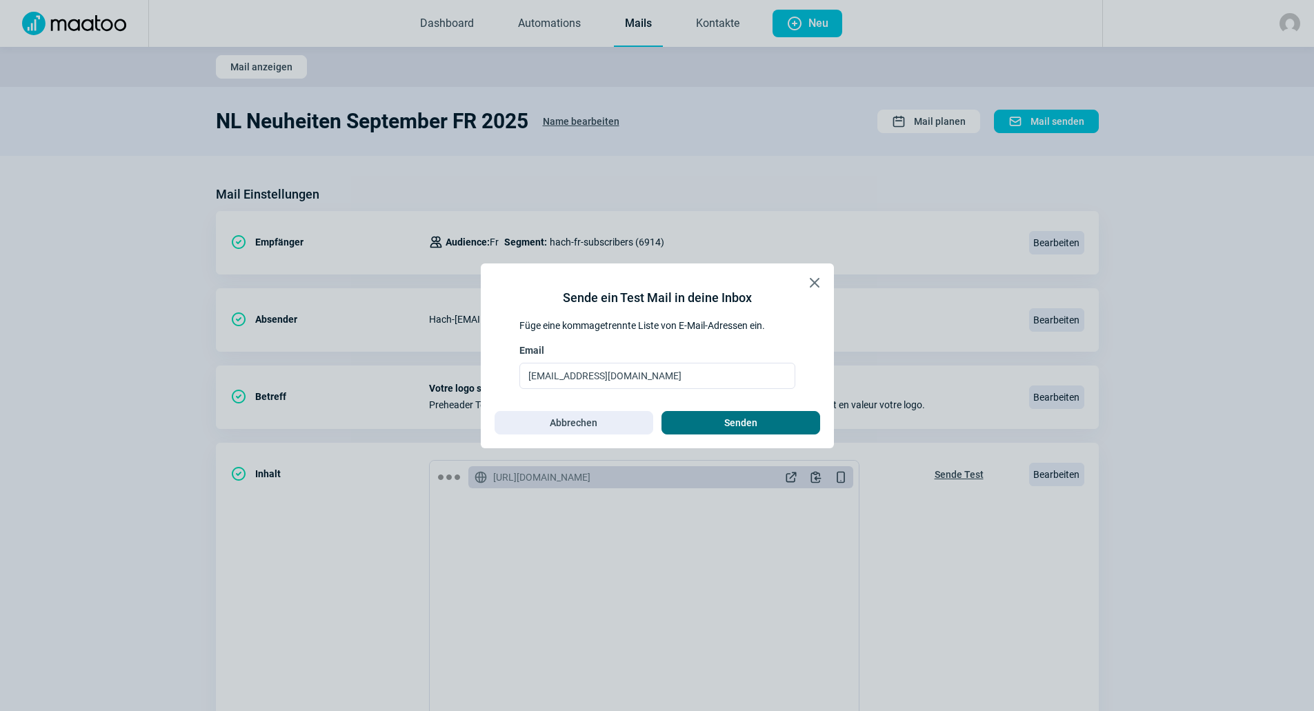
click at [767, 425] on span "Senden" at bounding box center [741, 423] width 130 height 22
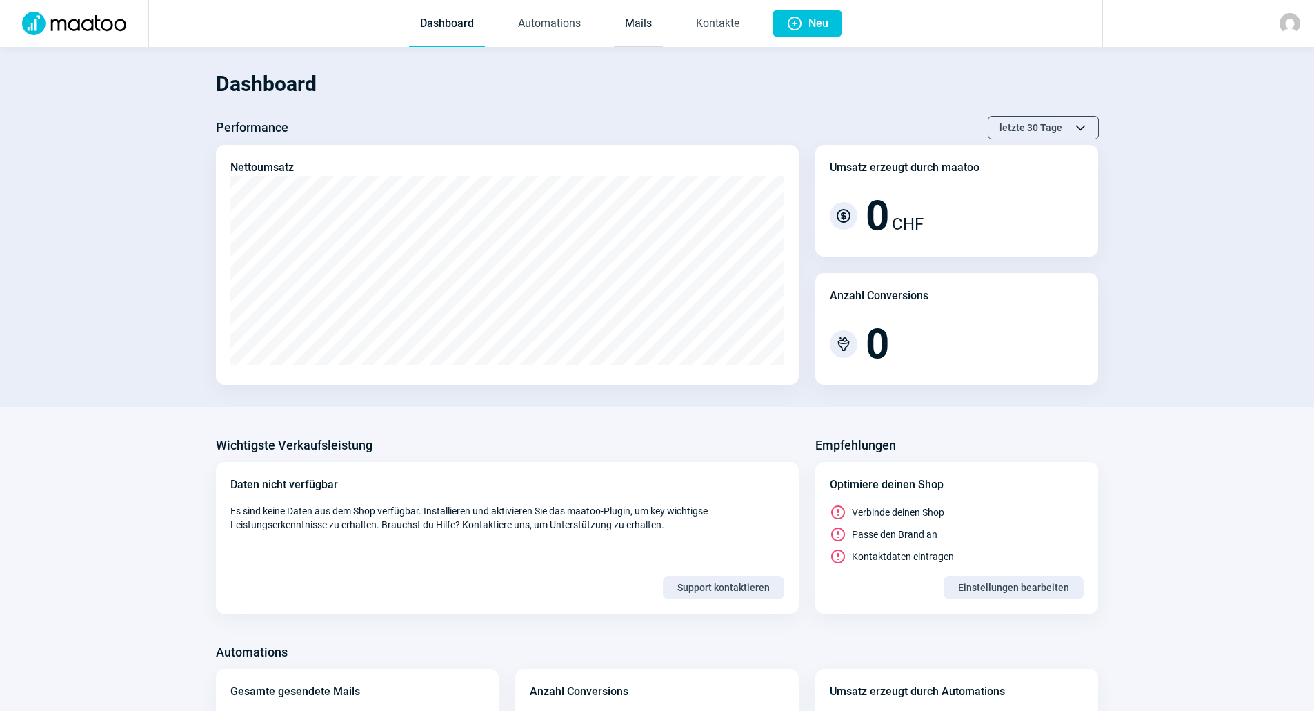
click at [658, 39] on link "Mails" at bounding box center [638, 24] width 49 height 46
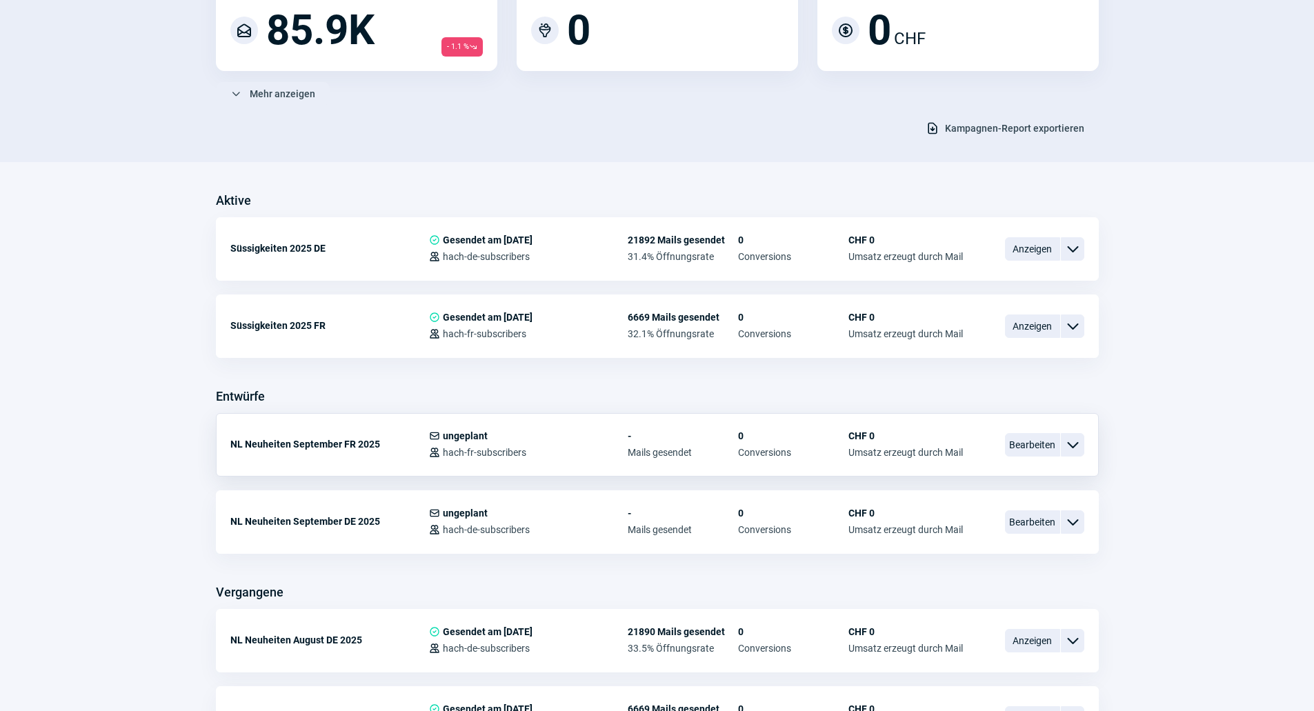
scroll to position [207, 0]
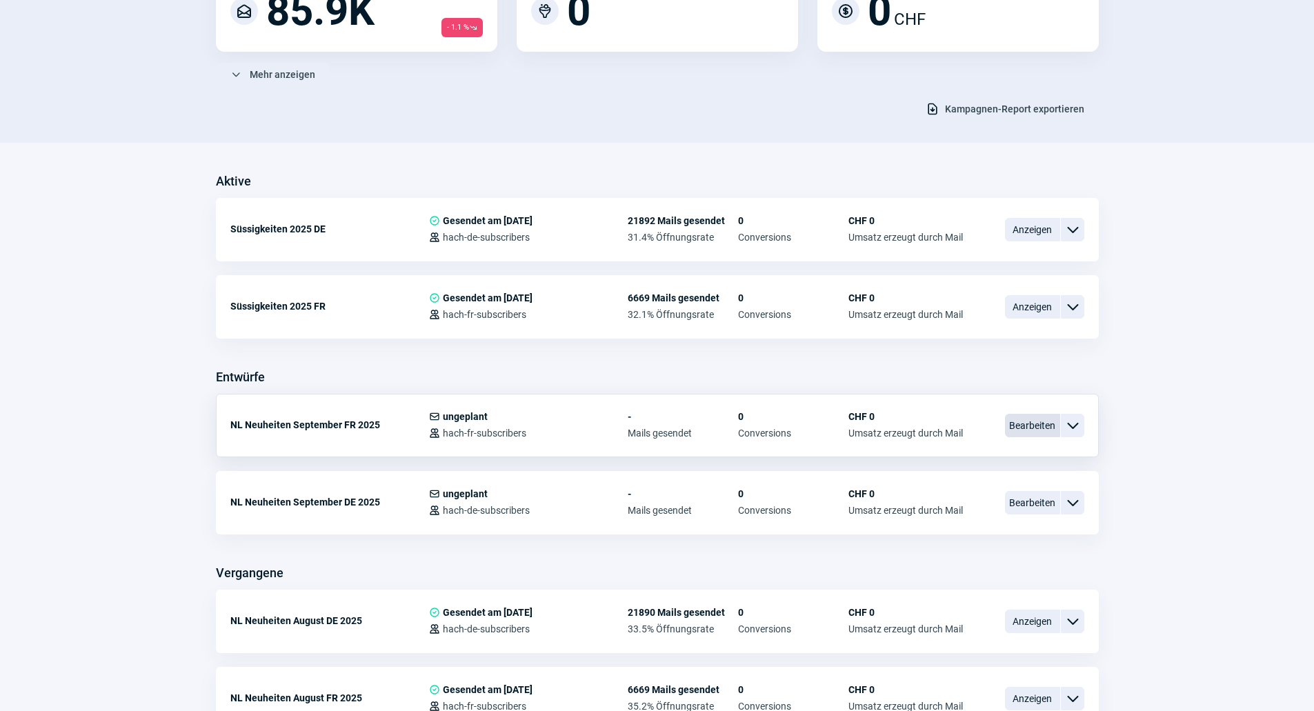
click at [1011, 432] on span "Bearbeiten" at bounding box center [1032, 425] width 55 height 23
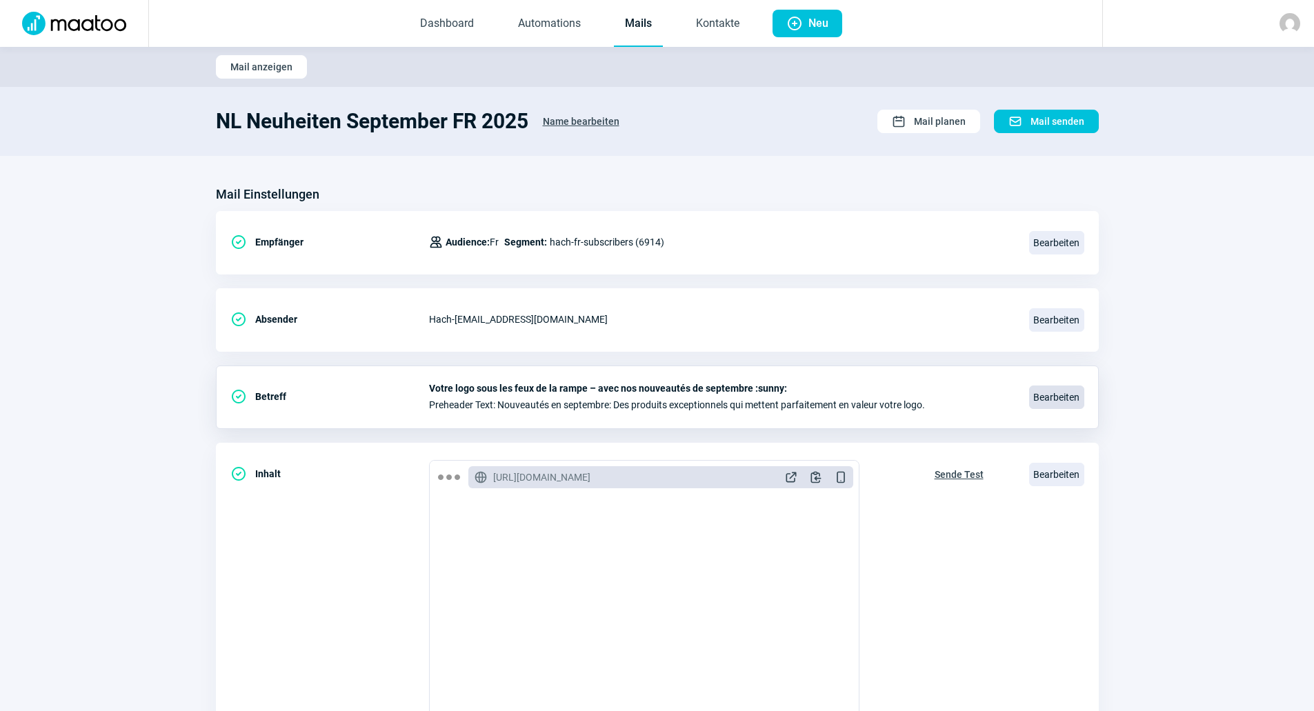
click at [1064, 401] on span "Bearbeiten" at bounding box center [1056, 396] width 55 height 23
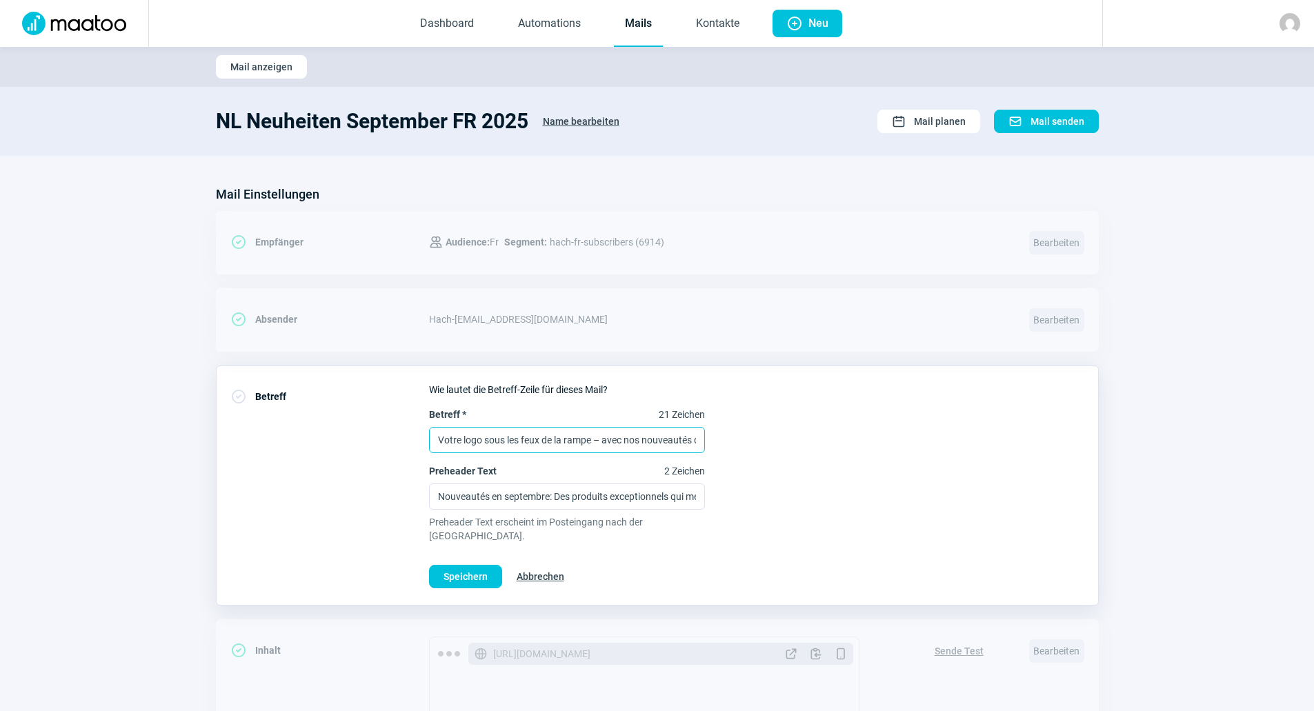
click at [556, 447] on input "Votre logo sous les feux de la rampe – avec nos nouveautés de septembre :sunny:" at bounding box center [567, 440] width 276 height 26
drag, startPoint x: 592, startPoint y: 438, endPoint x: 319, endPoint y: 441, distance: 273.1
click at [319, 441] on div "CheckCircle icon Betreff Wie lautet die Betreff-Zeile für dieses Mail? Betreff …" at bounding box center [657, 485] width 883 height 240
paste input "lumières"
type input "Votre logo sous les lumières – avec nos nouveautés de septembre :sunny:"
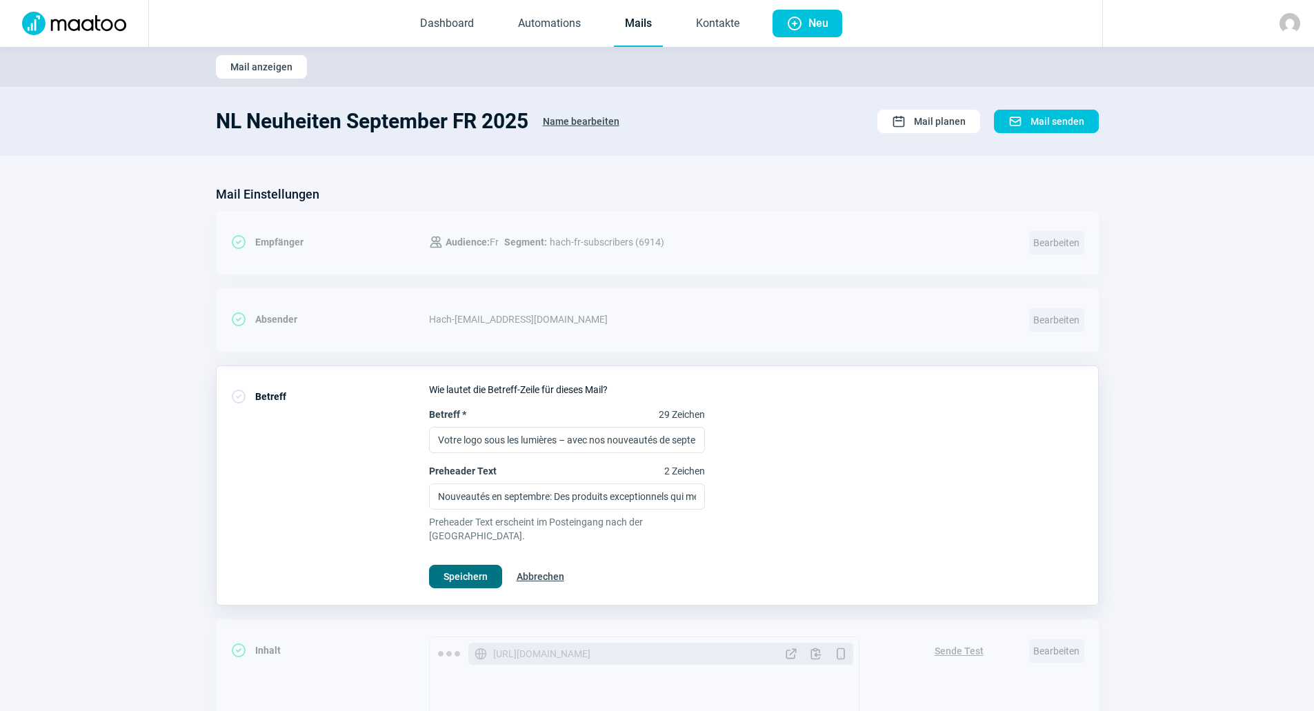
click at [463, 565] on span "Speichern" at bounding box center [465, 576] width 44 height 22
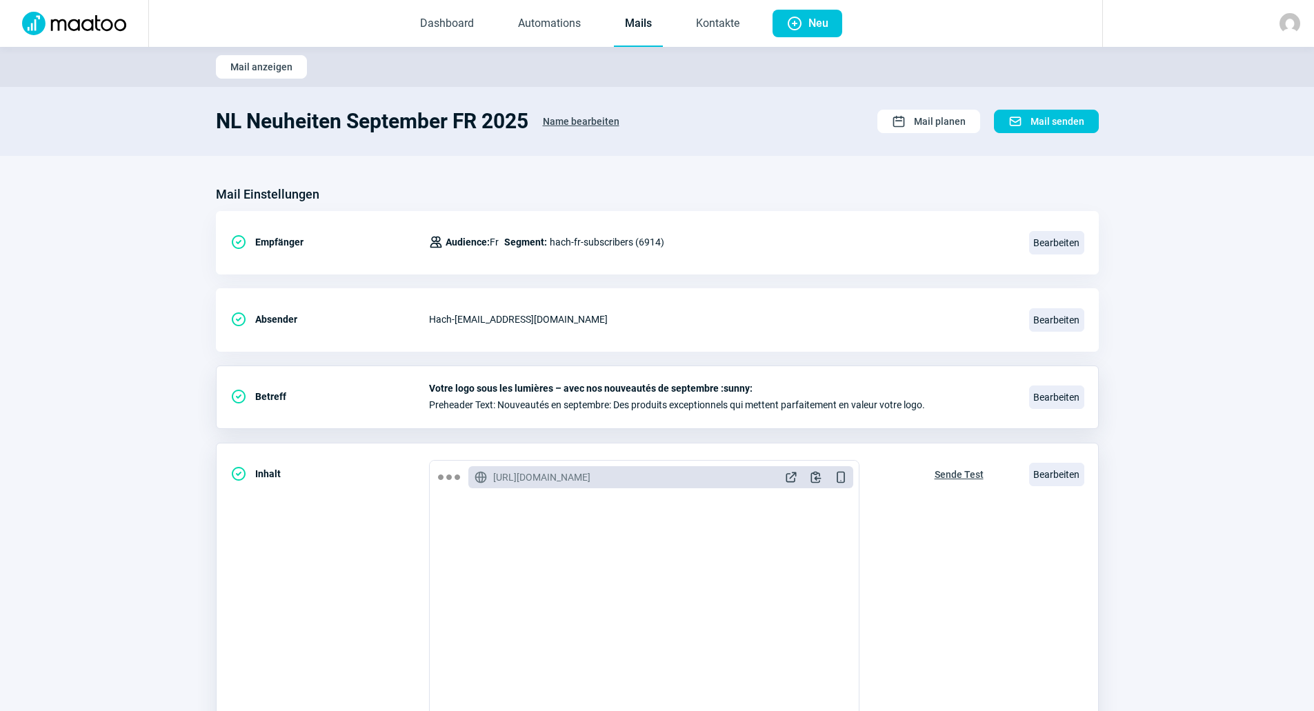
click at [978, 464] on span "Sende Test" at bounding box center [958, 474] width 49 height 22
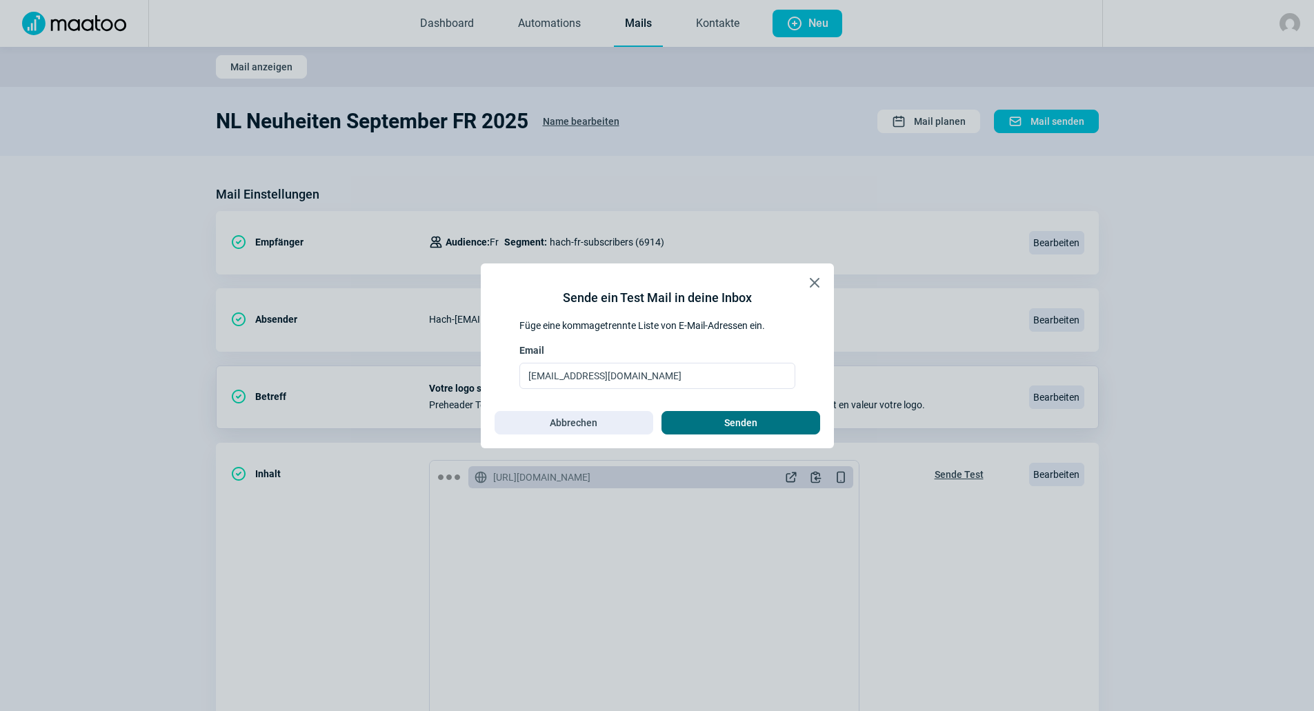
click at [764, 421] on span "Senden" at bounding box center [741, 423] width 130 height 22
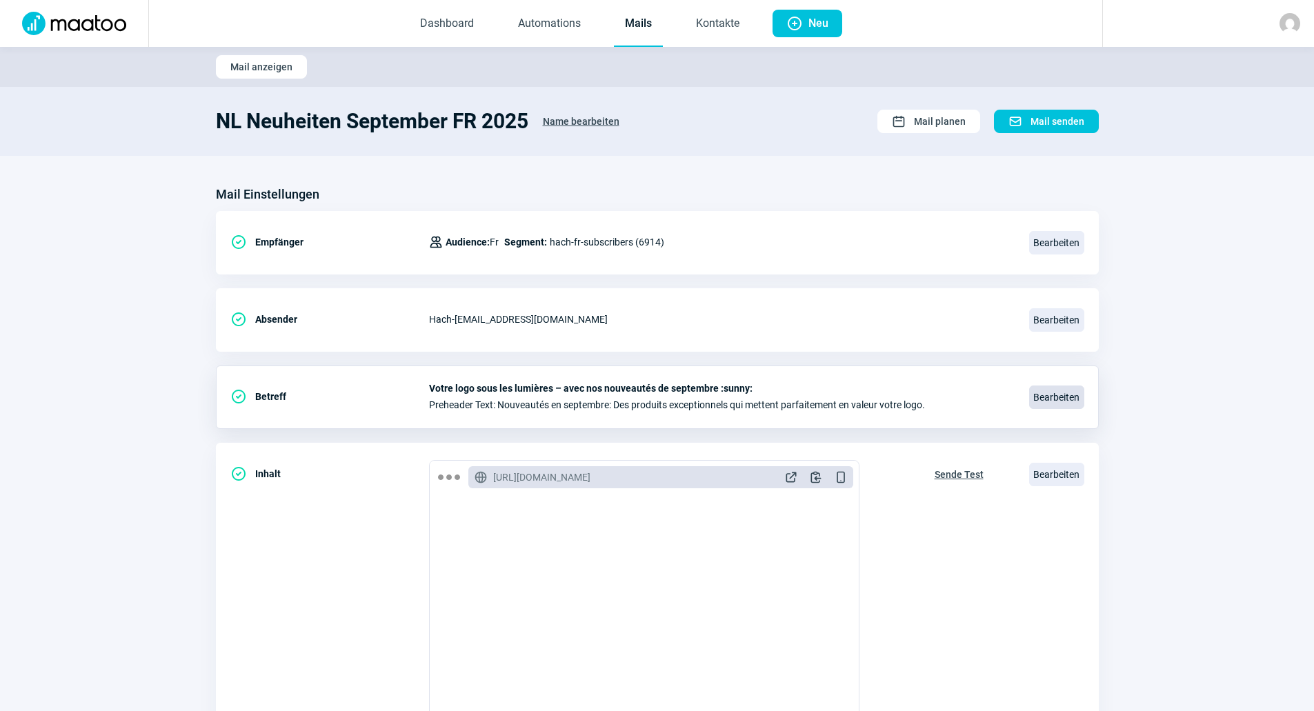
click at [1055, 402] on span "Bearbeiten" at bounding box center [1056, 396] width 55 height 23
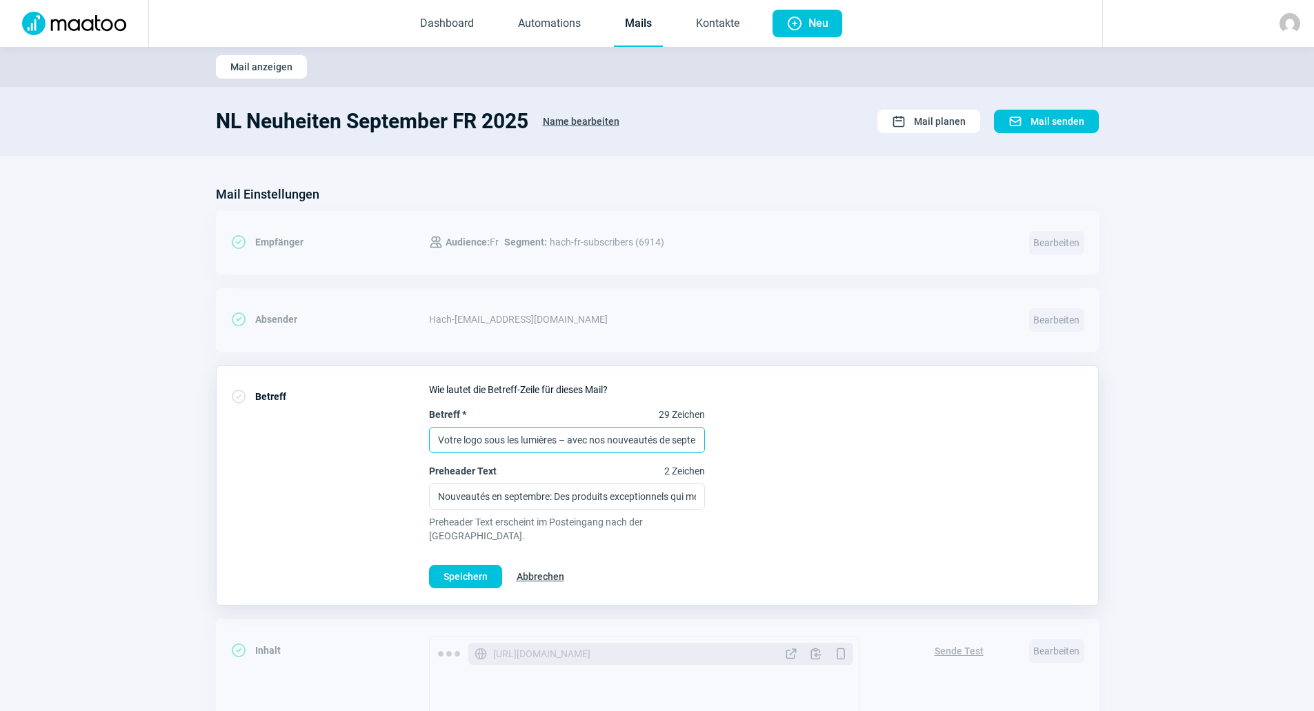
drag, startPoint x: 562, startPoint y: 434, endPoint x: 326, endPoint y: 439, distance: 235.9
click at [326, 439] on div "CheckCircle icon Betreff Wie lautet die Betreff-Zeile für dieses Mail? Betreff …" at bounding box center [657, 485] width 883 height 240
paste input "en vedette"
type input "Votre logo en vedette – avec nos nouveautés de septembre :sunny:"
click at [490, 565] on button "Speichern" at bounding box center [465, 576] width 73 height 23
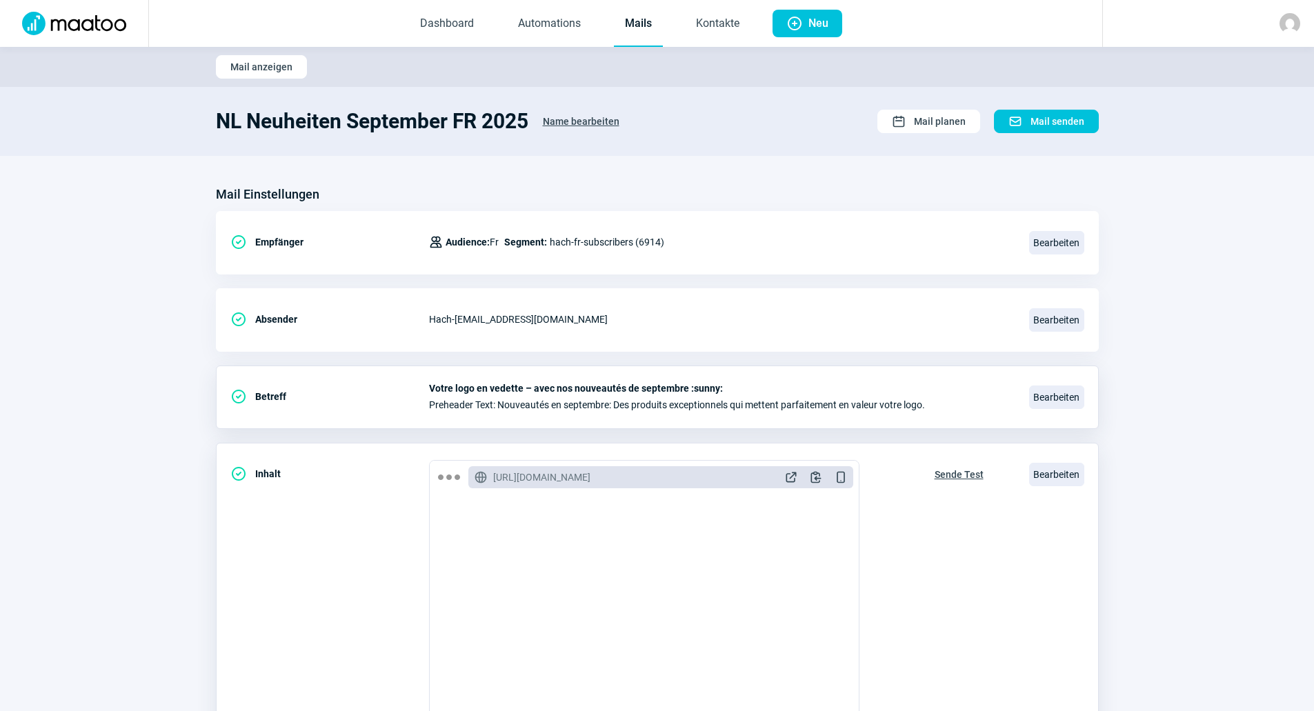
click at [972, 465] on span "Sende Test" at bounding box center [958, 474] width 49 height 22
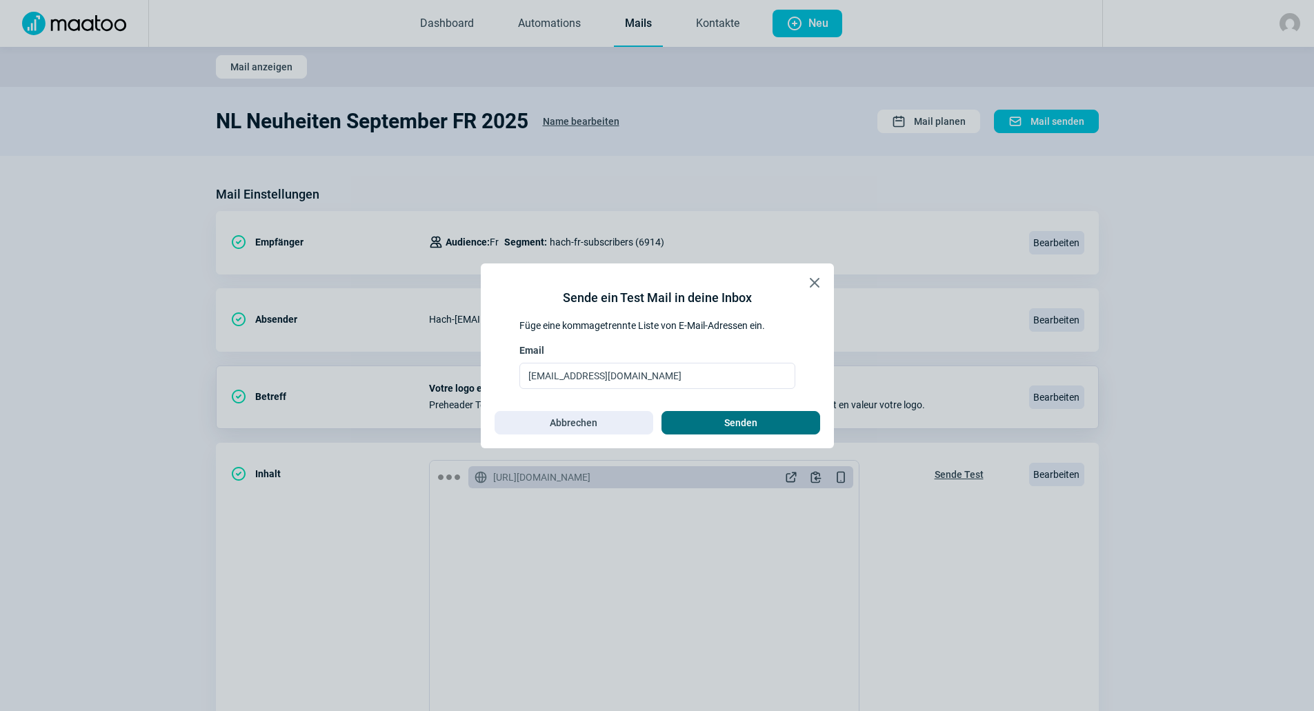
click at [770, 414] on span "Senden" at bounding box center [741, 423] width 130 height 22
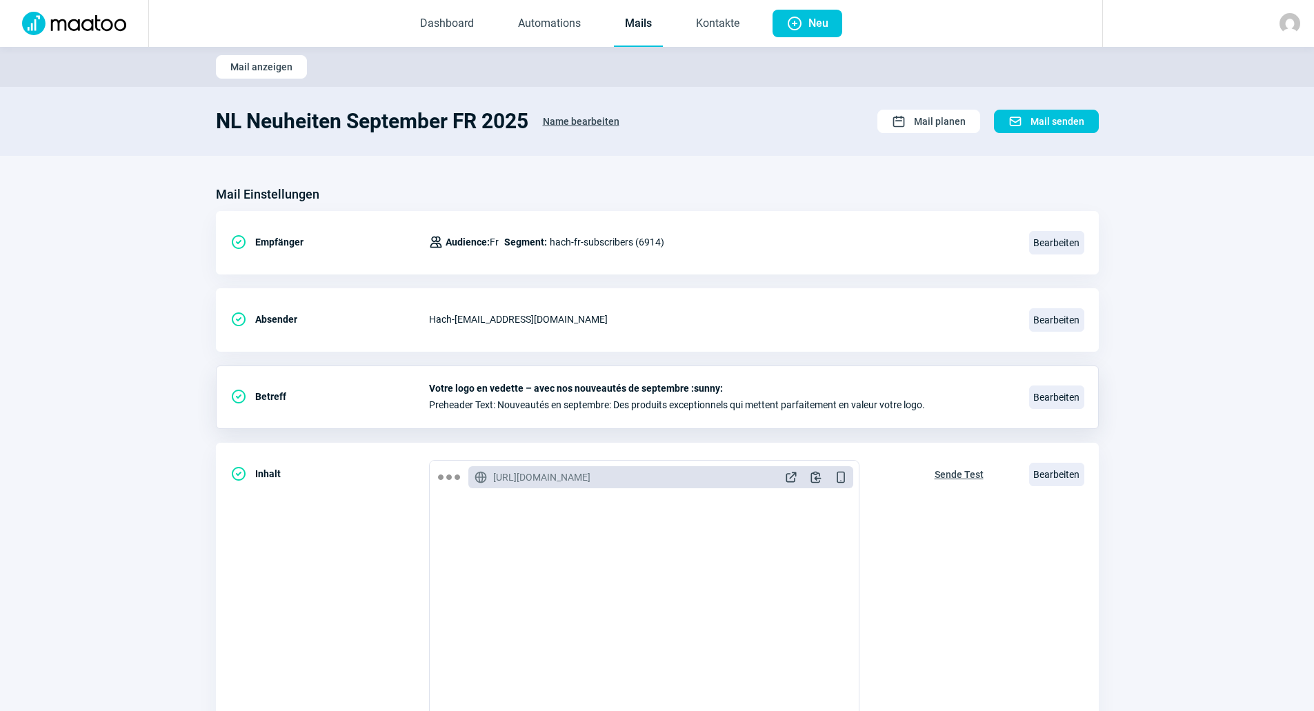
click at [136, 25] on div at bounding box center [74, 23] width 149 height 47
click at [128, 22] on img at bounding box center [74, 23] width 121 height 23
